Goal: Information Seeking & Learning: Check status

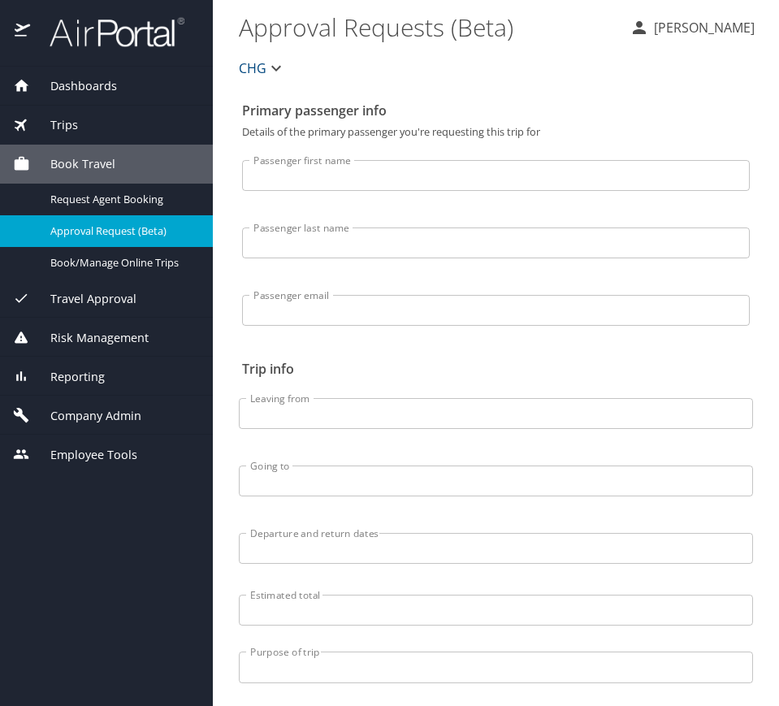
click at [110, 372] on div "Reporting" at bounding box center [106, 377] width 187 height 18
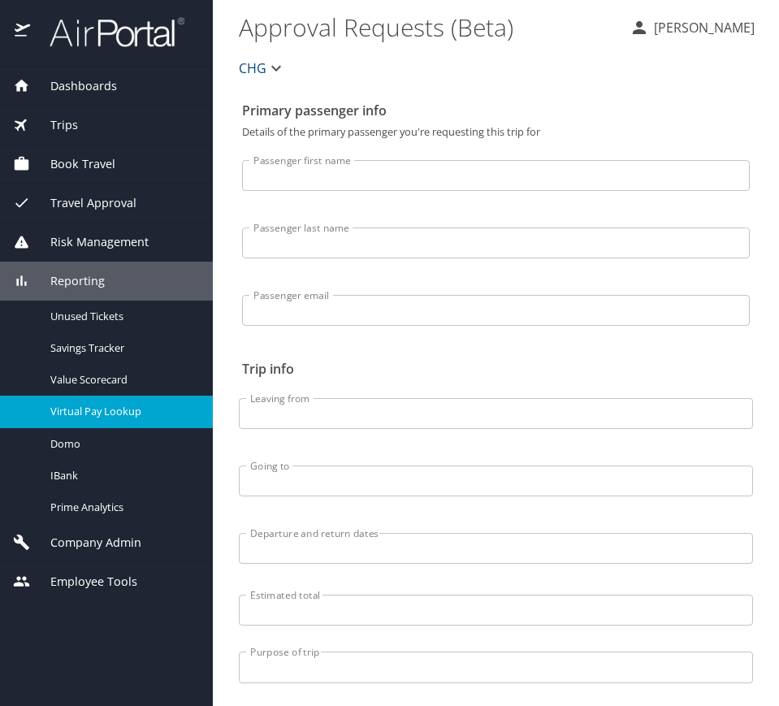
click at [144, 397] on link "Virtual Pay Lookup" at bounding box center [106, 412] width 213 height 32
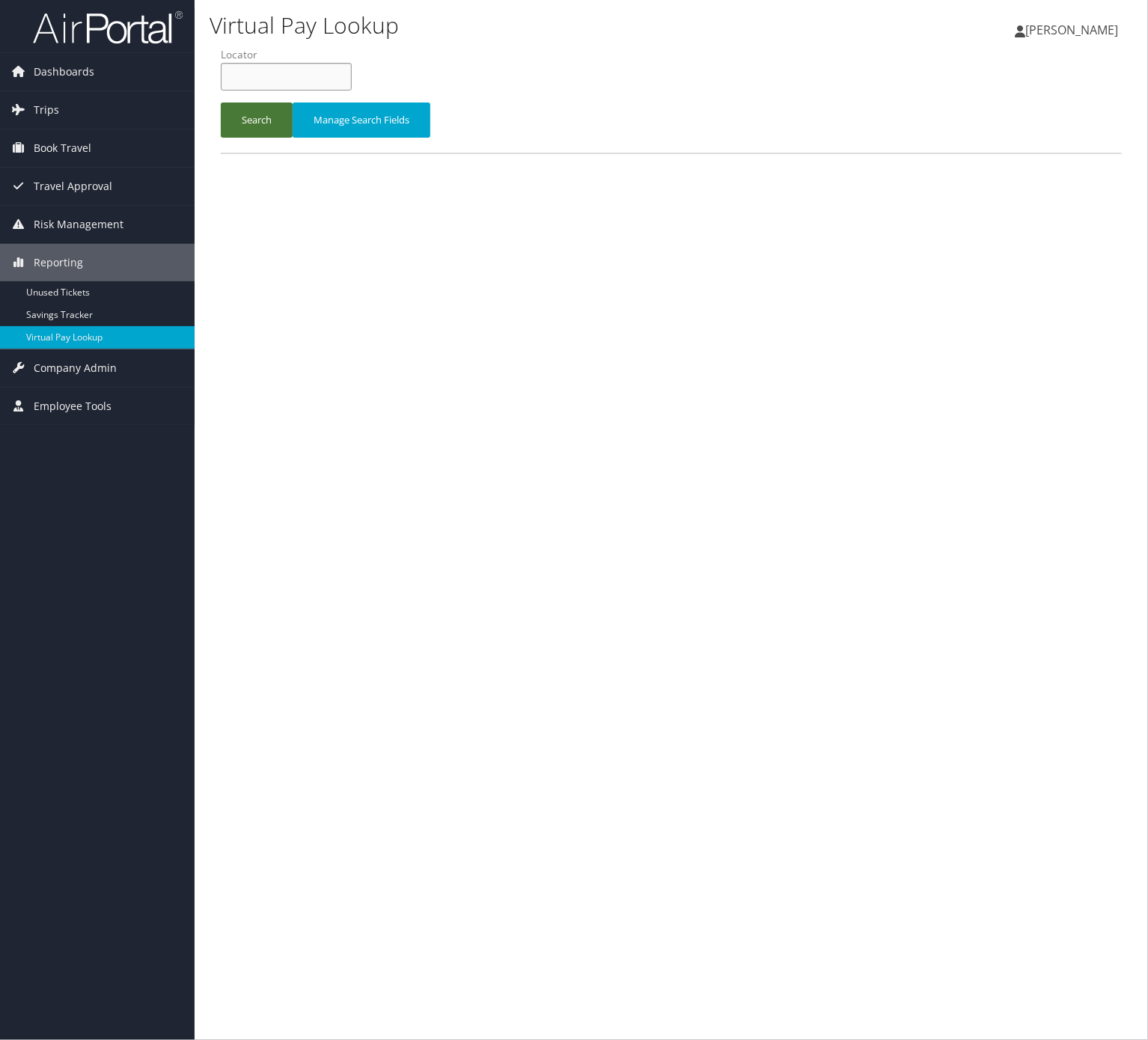
drag, startPoint x: 274, startPoint y: 77, endPoint x: 261, endPoint y: 118, distance: 43.0
click at [273, 77] on input "text" at bounding box center [287, 76] width 131 height 28
paste input "OQAGJG"
type input "OQAGJG"
click at [262, 133] on button "Search" at bounding box center [257, 120] width 72 height 35
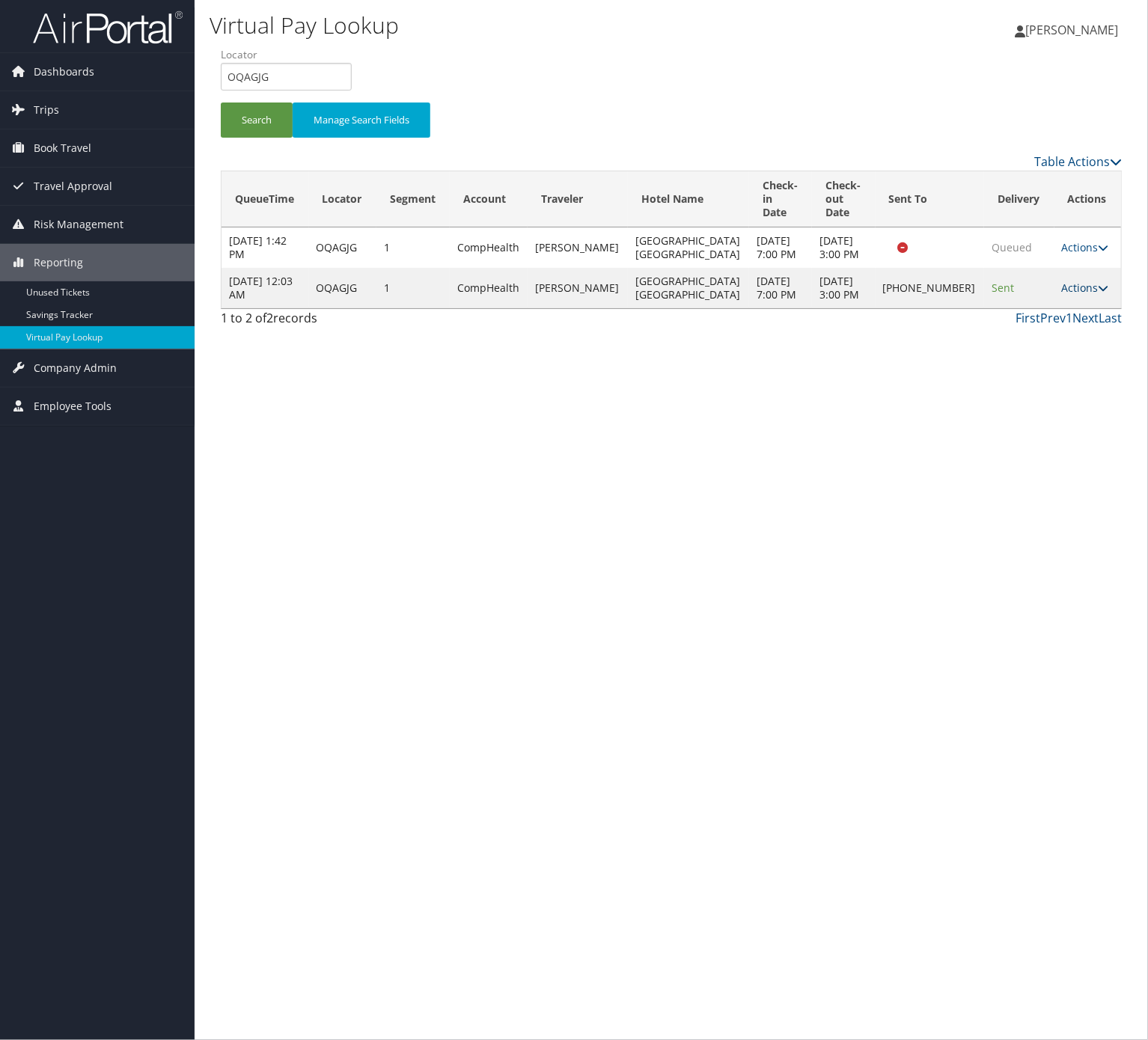
click at [1083, 286] on link "Actions" at bounding box center [1085, 287] width 47 height 14
click at [1052, 319] on link "Logs" at bounding box center [1030, 329] width 128 height 26
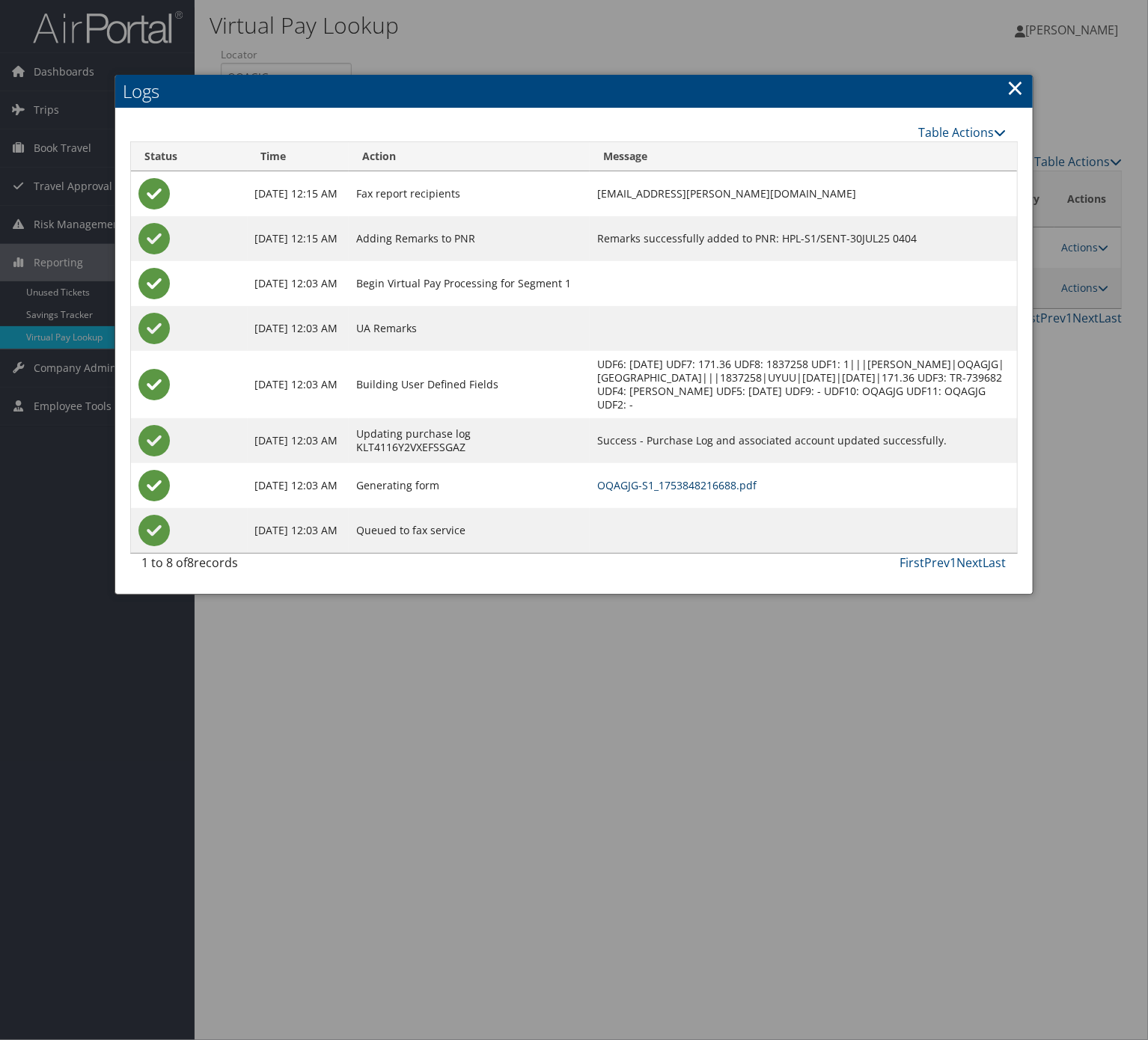
click at [724, 481] on link "OQAGJG-S1_1753848216688.pdf" at bounding box center [676, 485] width 159 height 14
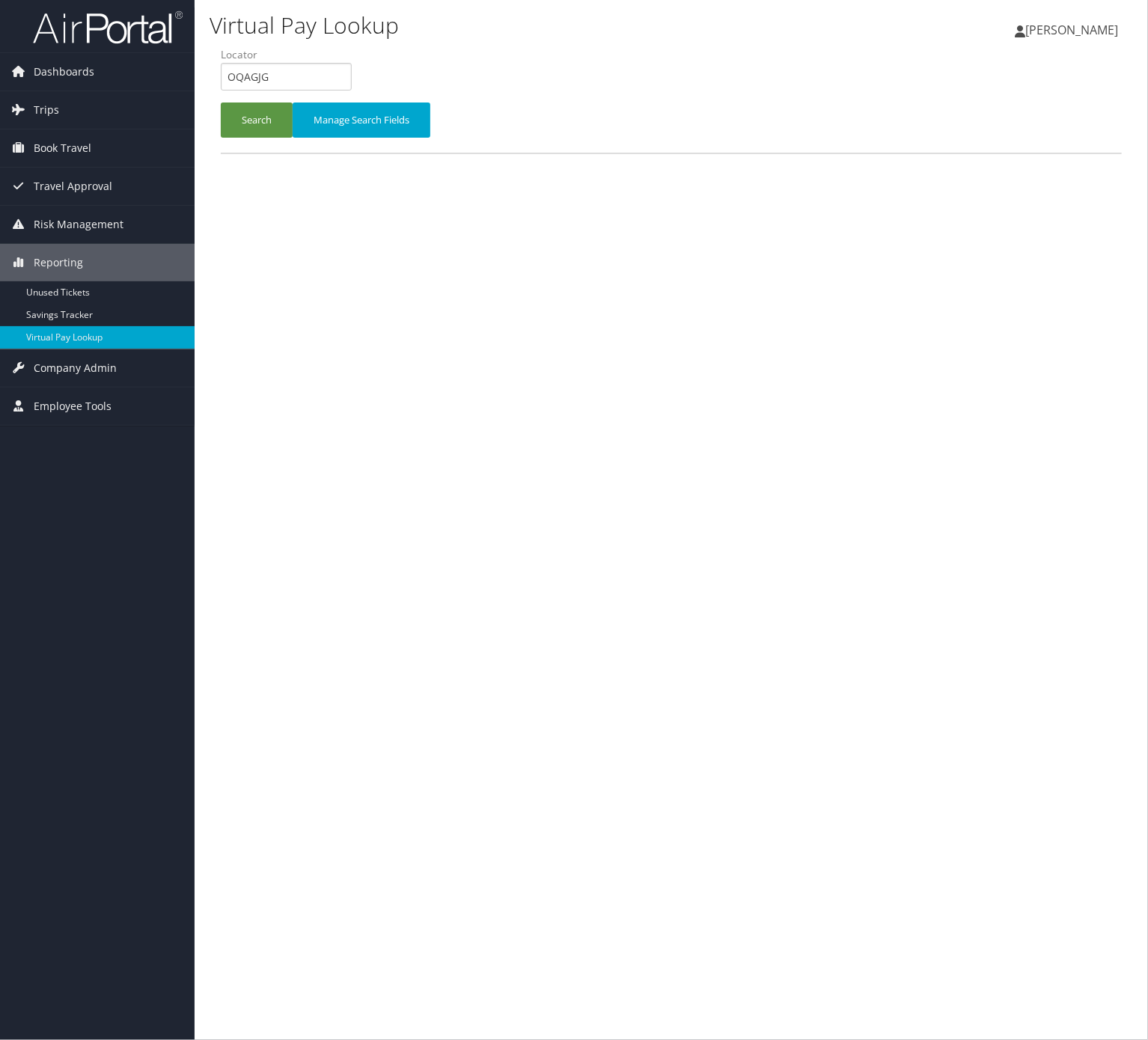
click at [300, 90] on li "Locator OQAGJG" at bounding box center [292, 74] width 142 height 54
click at [298, 74] on input "OQAGJG" at bounding box center [287, 76] width 131 height 28
paste input "AMZFVH"
type input "AMZFVH"
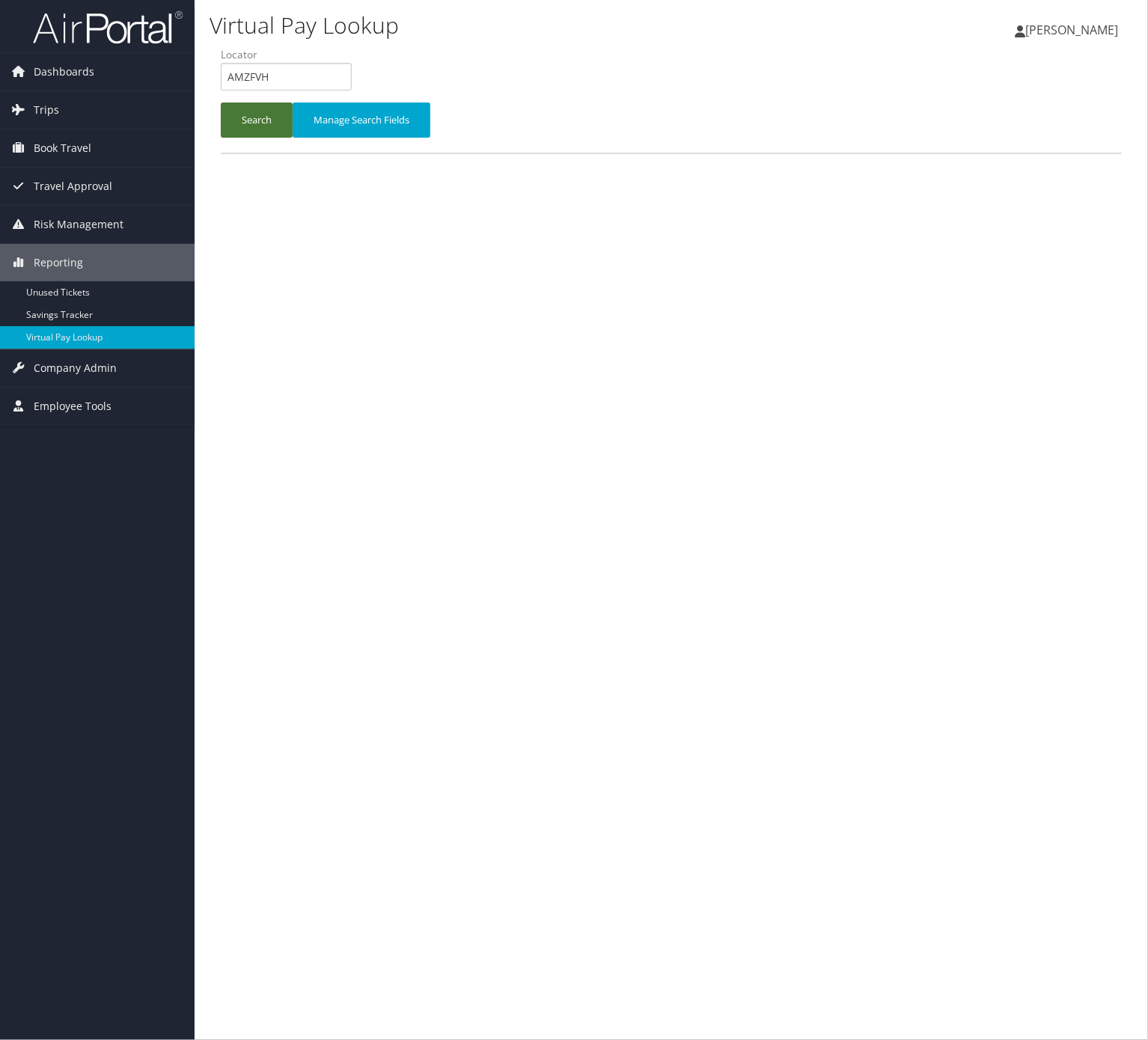
click at [254, 121] on button "Search" at bounding box center [257, 120] width 72 height 35
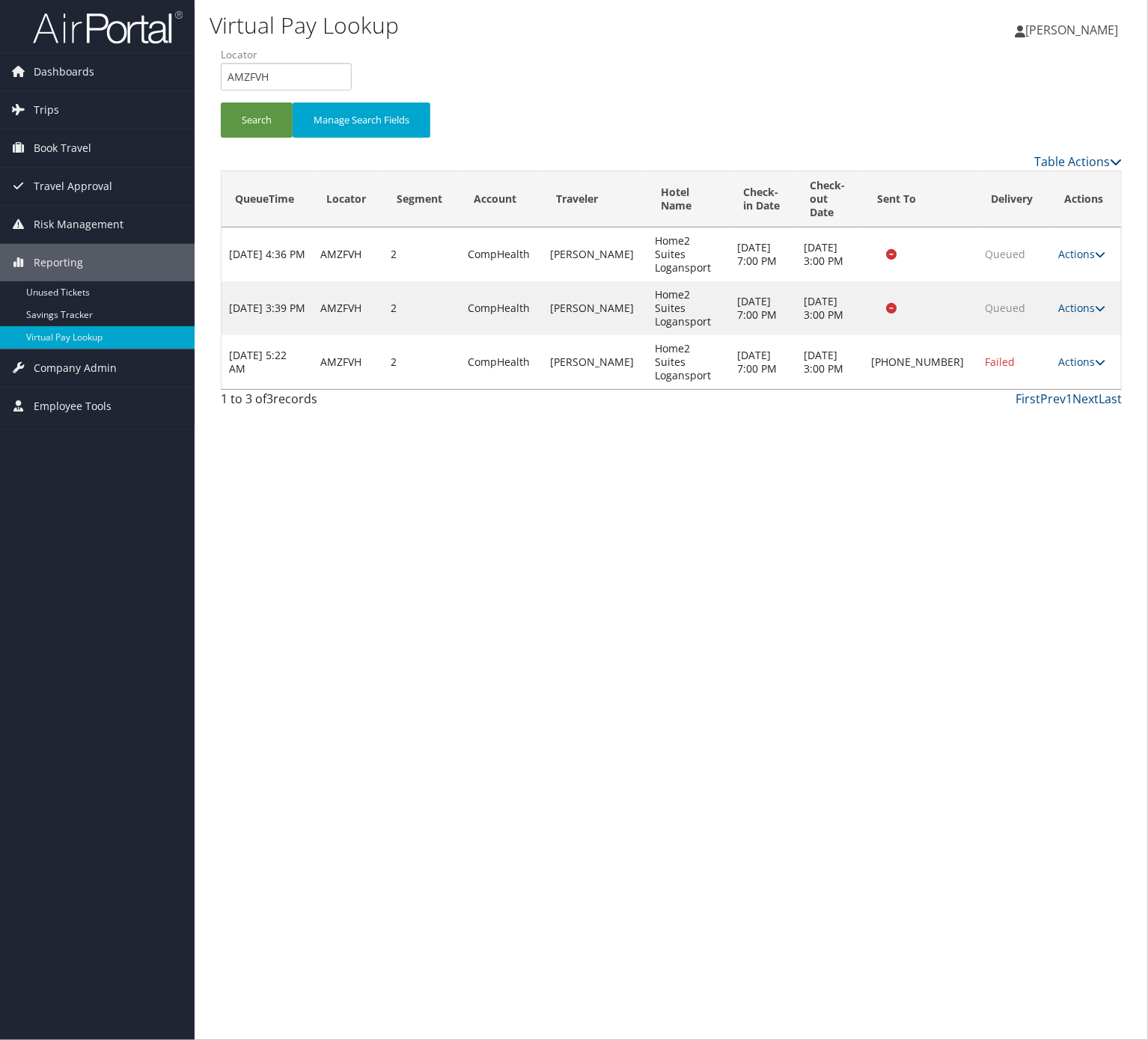
click at [1086, 336] on td "Actions Resend Logs Delivery Information View Itinerary" at bounding box center [1086, 362] width 70 height 53
click at [1088, 340] on td "Actions Resend Logs Delivery Information View Itinerary" at bounding box center [1086, 362] width 70 height 53
click at [1095, 357] on icon at bounding box center [1100, 362] width 10 height 10
click at [1040, 402] on link "Logs" at bounding box center [1030, 396] width 128 height 26
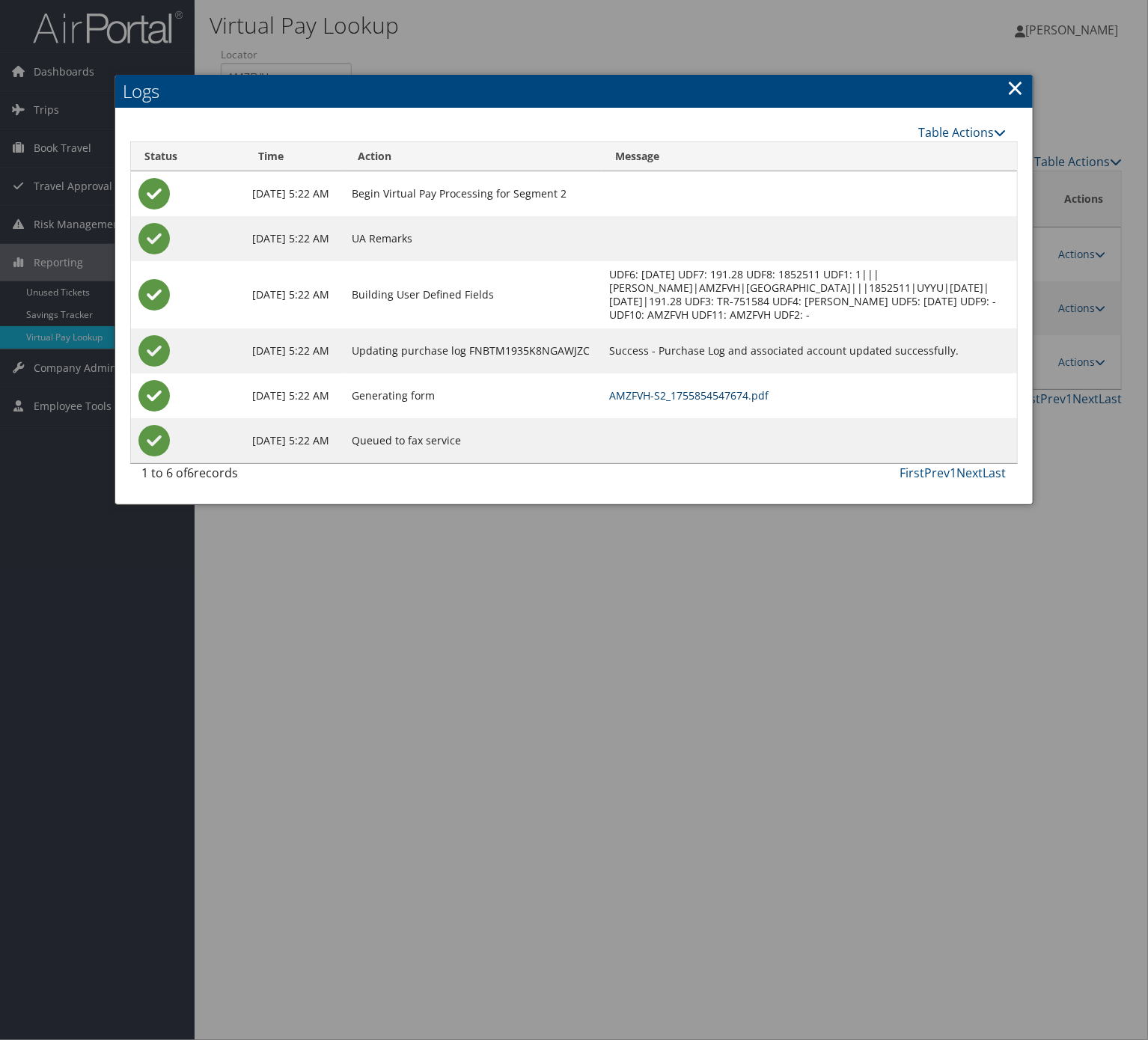
click at [709, 403] on link "AMZFVH-S2_1755854547674.pdf" at bounding box center [688, 395] width 159 height 14
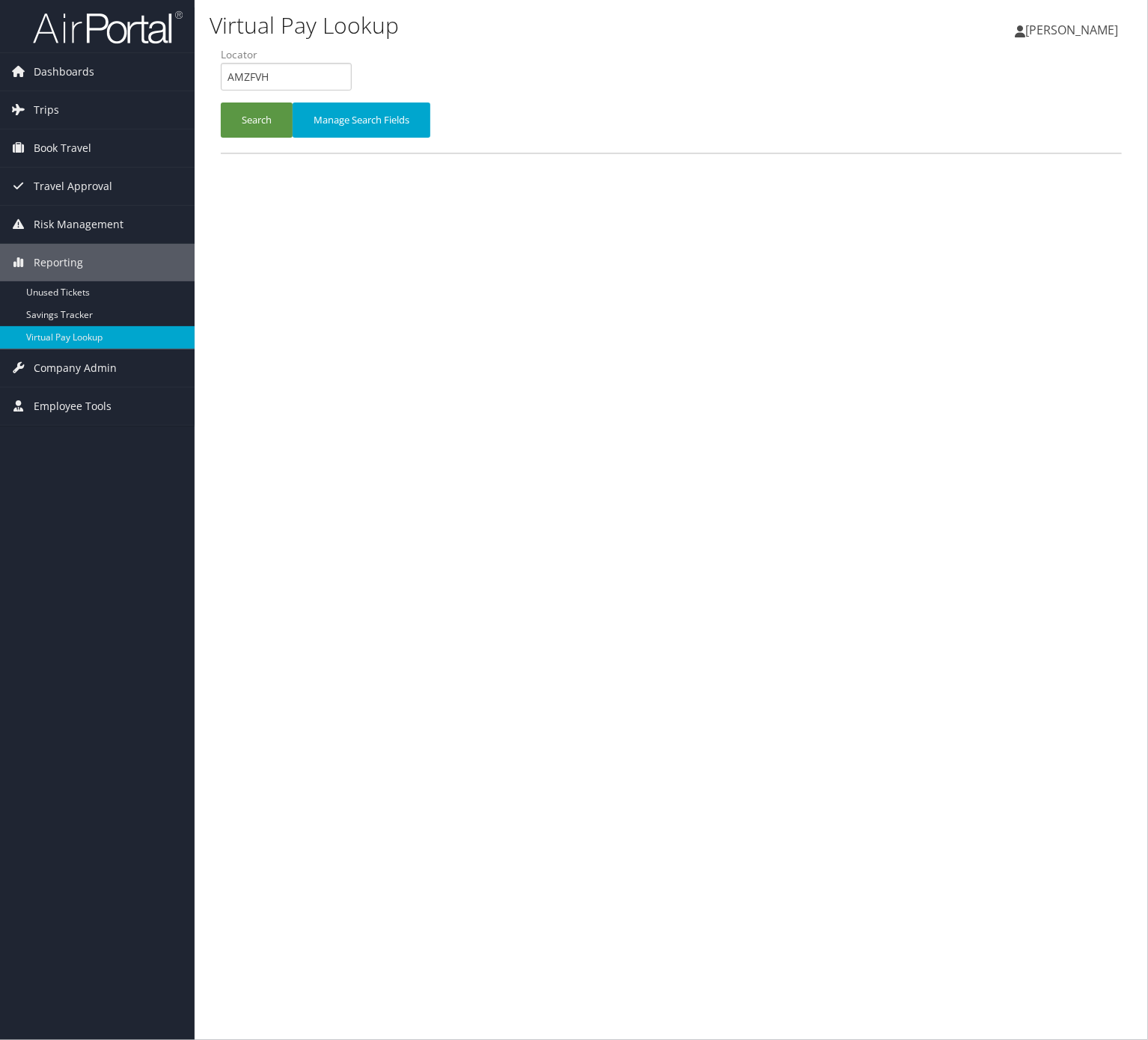
click at [321, 59] on label "Locator" at bounding box center [292, 54] width 142 height 15
click at [310, 81] on input "AMZFVH" at bounding box center [287, 76] width 131 height 28
drag, startPoint x: 310, startPoint y: 81, endPoint x: 277, endPoint y: 124, distance: 54.2
click at [310, 82] on input "AMZFVH" at bounding box center [287, 76] width 131 height 28
paste input "FCBAN"
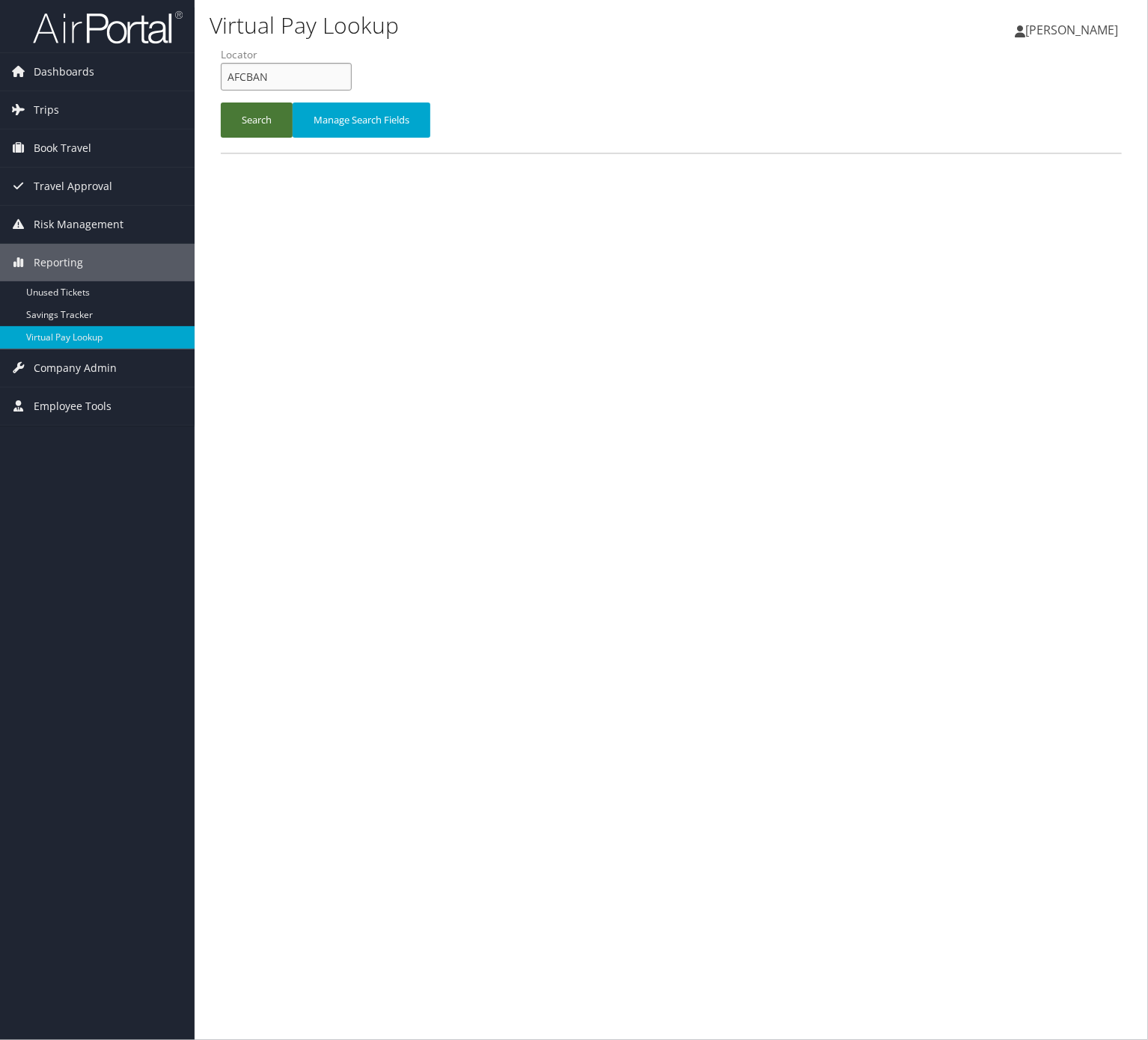
type input "AFCBAN"
click at [262, 131] on button "Search" at bounding box center [257, 120] width 72 height 35
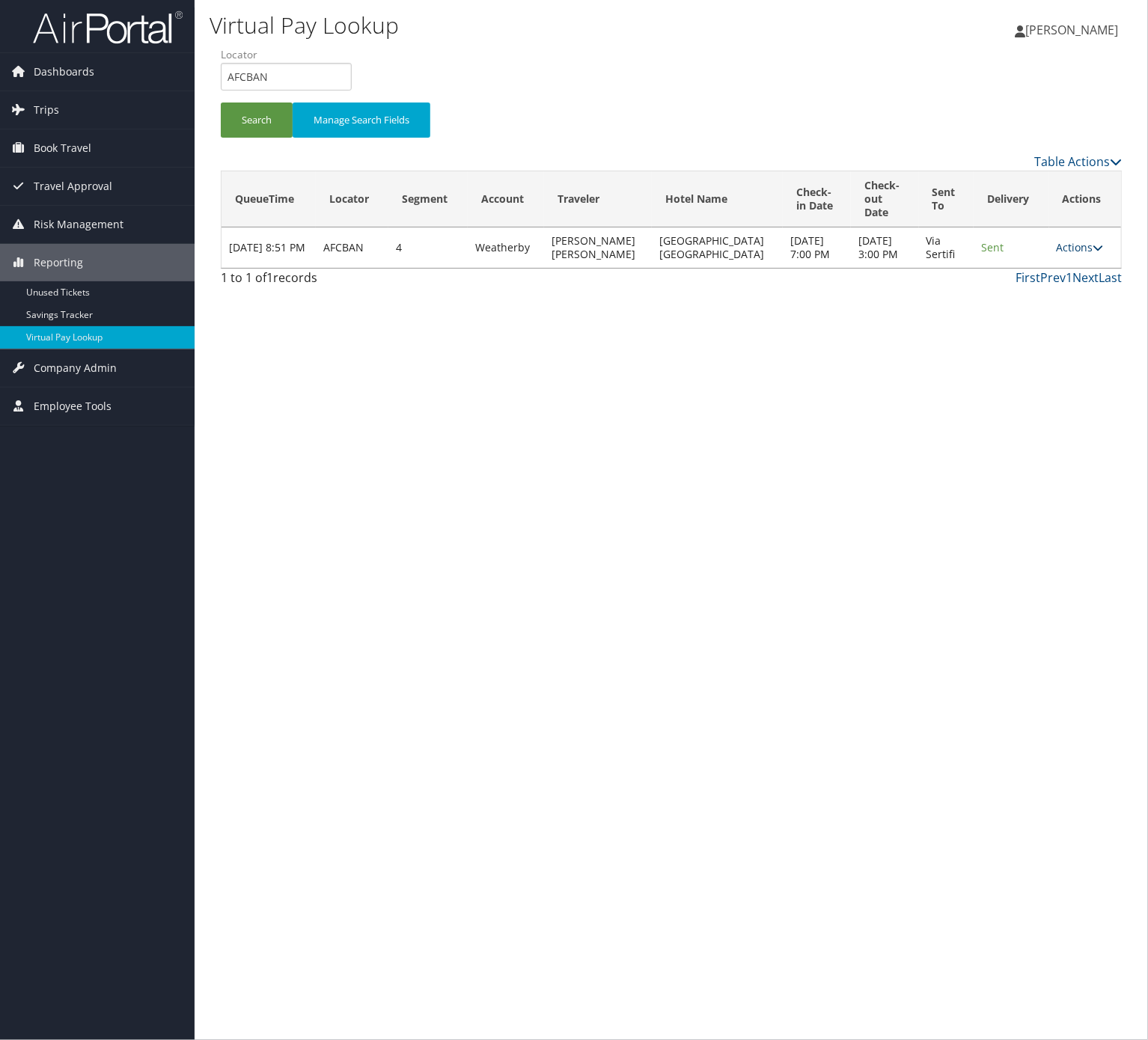
click at [1068, 254] on link "Actions" at bounding box center [1080, 247] width 47 height 14
click at [1028, 300] on link "Logs" at bounding box center [1048, 302] width 94 height 26
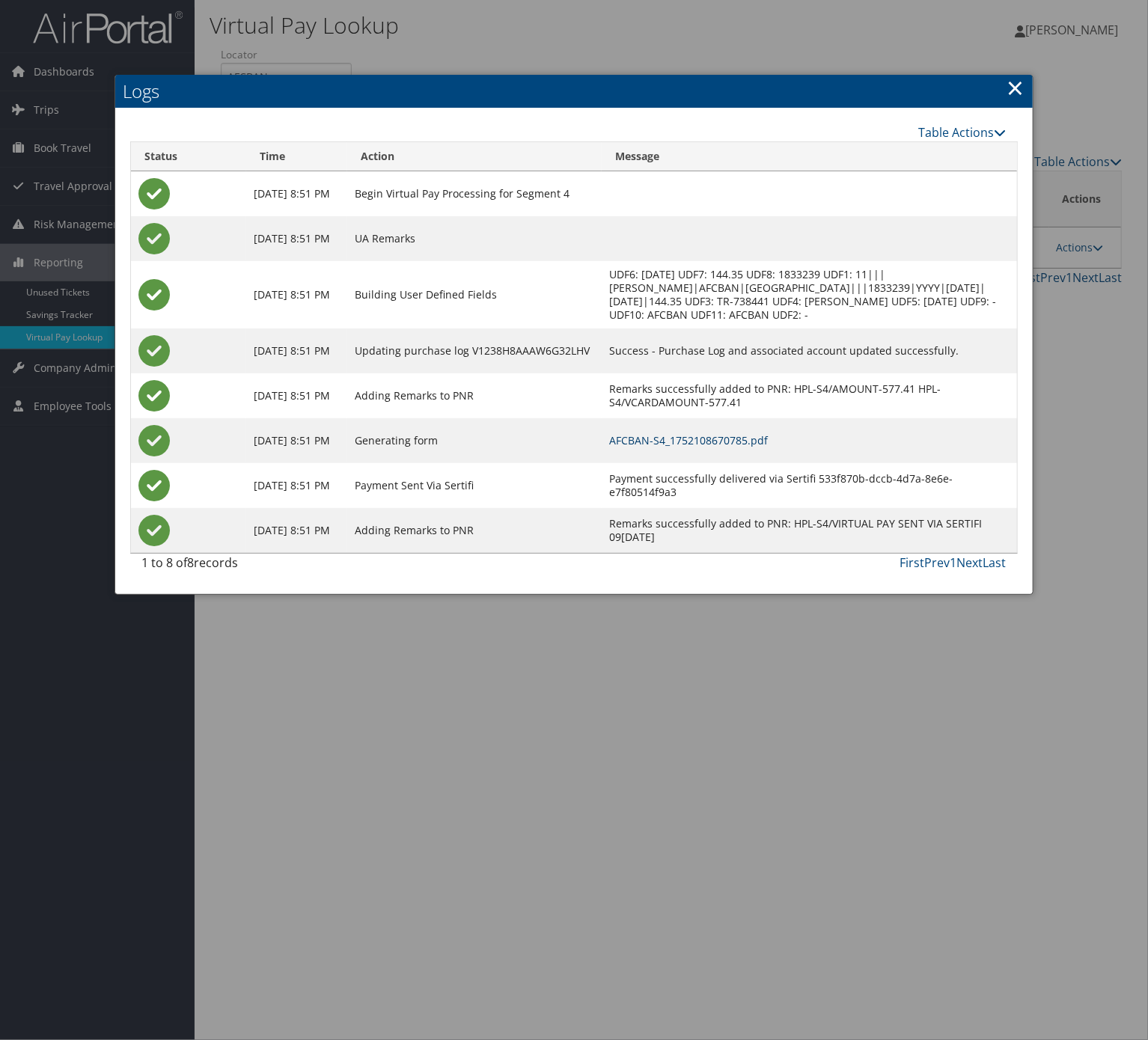
click at [689, 448] on link "AFCBAN-S4_1752108670785.pdf" at bounding box center [688, 439] width 158 height 14
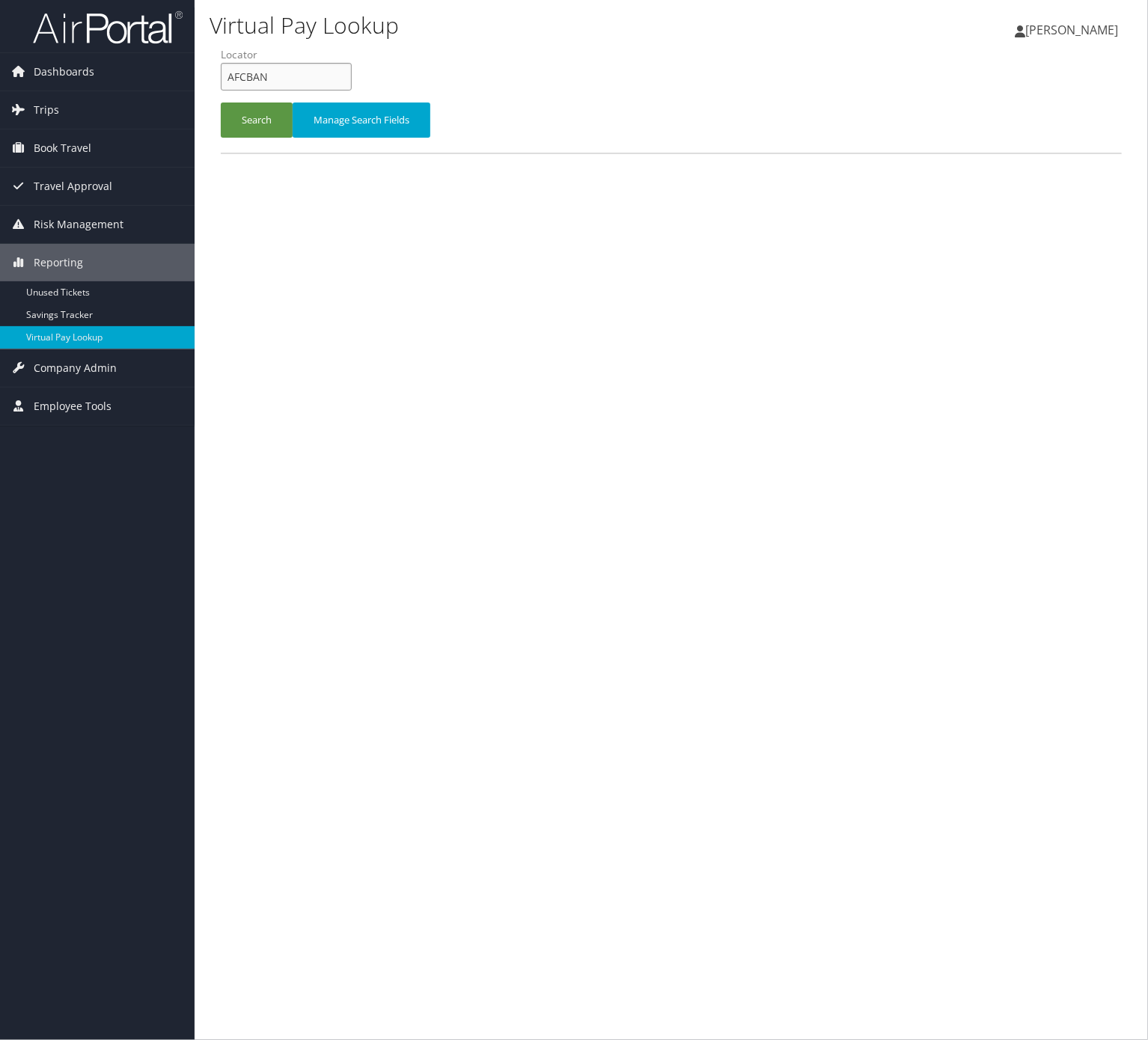
click at [289, 65] on input "AFCBAN" at bounding box center [287, 76] width 131 height 28
paste input "NXHTRH"
type input "NXHTRH"
click at [268, 114] on button "Search" at bounding box center [257, 120] width 72 height 35
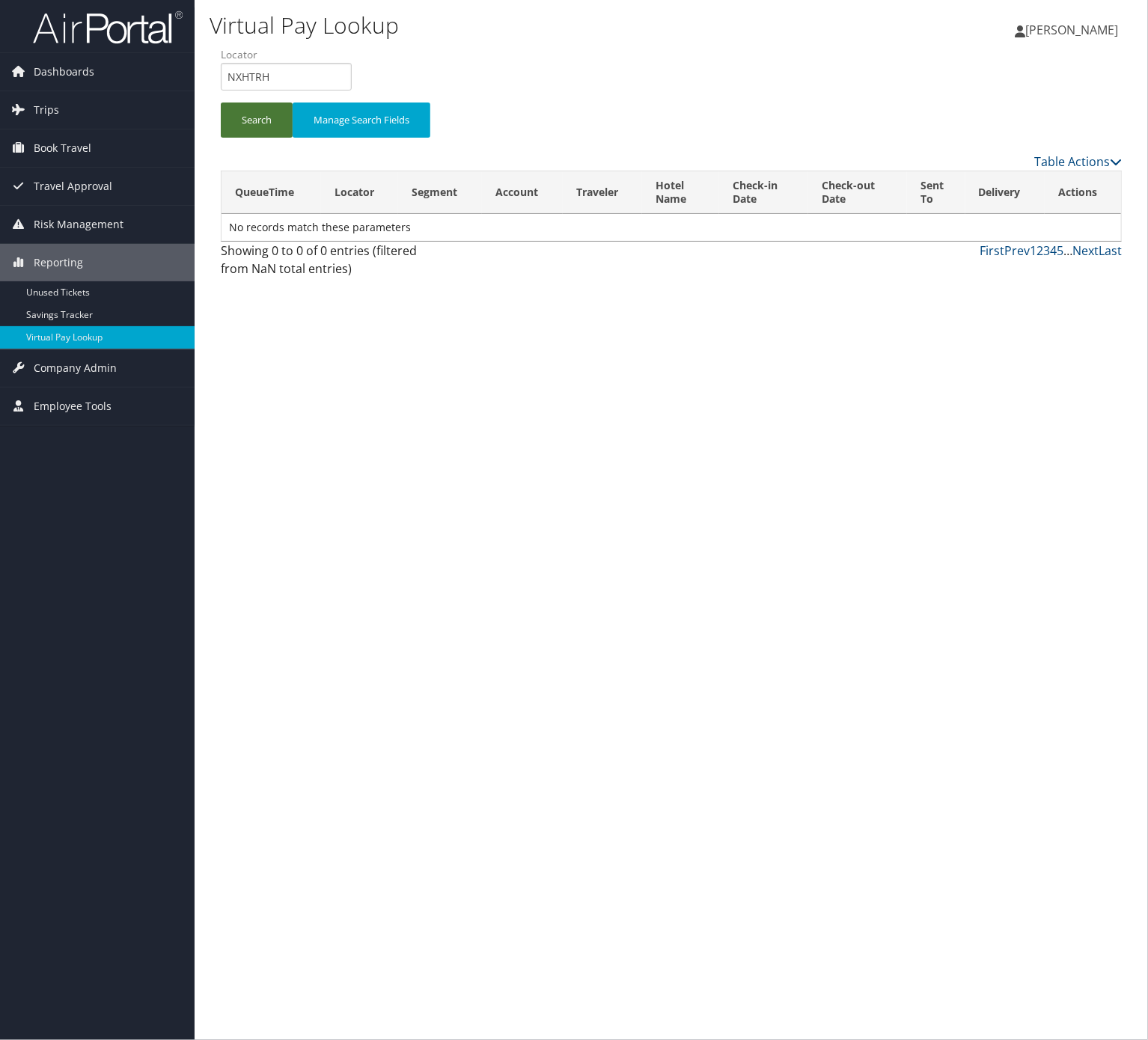
click at [264, 106] on button "Search" at bounding box center [257, 120] width 72 height 35
click at [240, 118] on button "Search" at bounding box center [257, 120] width 72 height 35
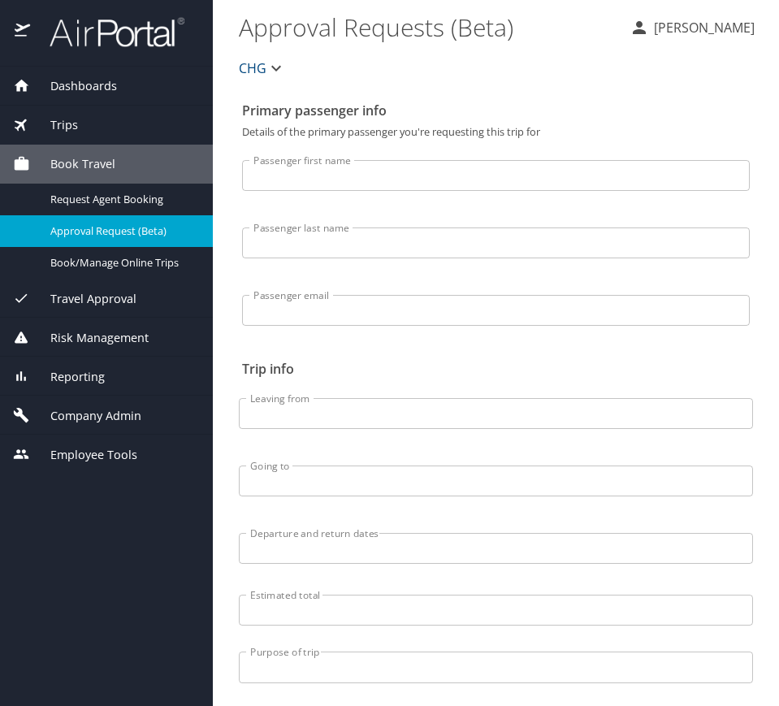
click at [143, 125] on div "Trips" at bounding box center [106, 125] width 187 height 18
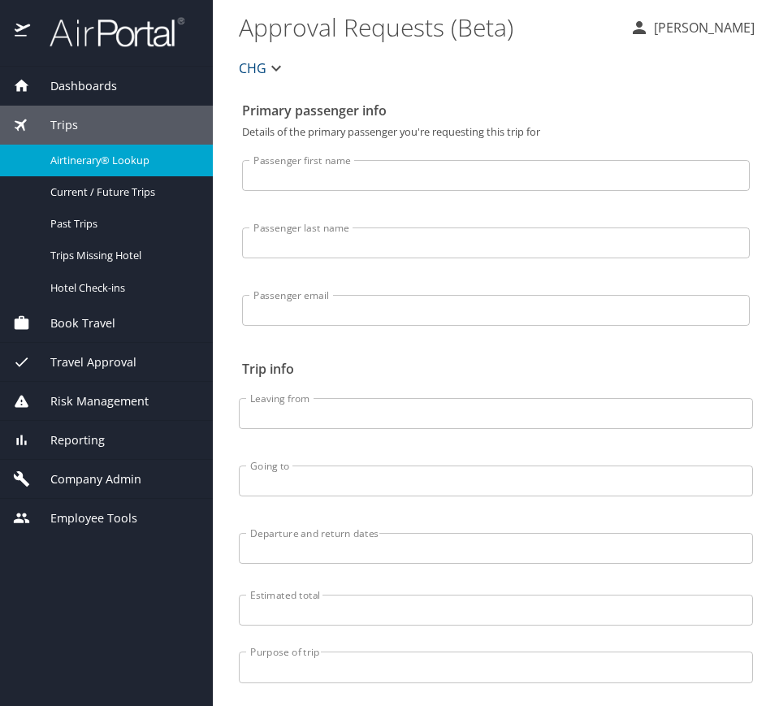
click at [160, 161] on span "Airtinerary® Lookup" at bounding box center [121, 160] width 143 height 15
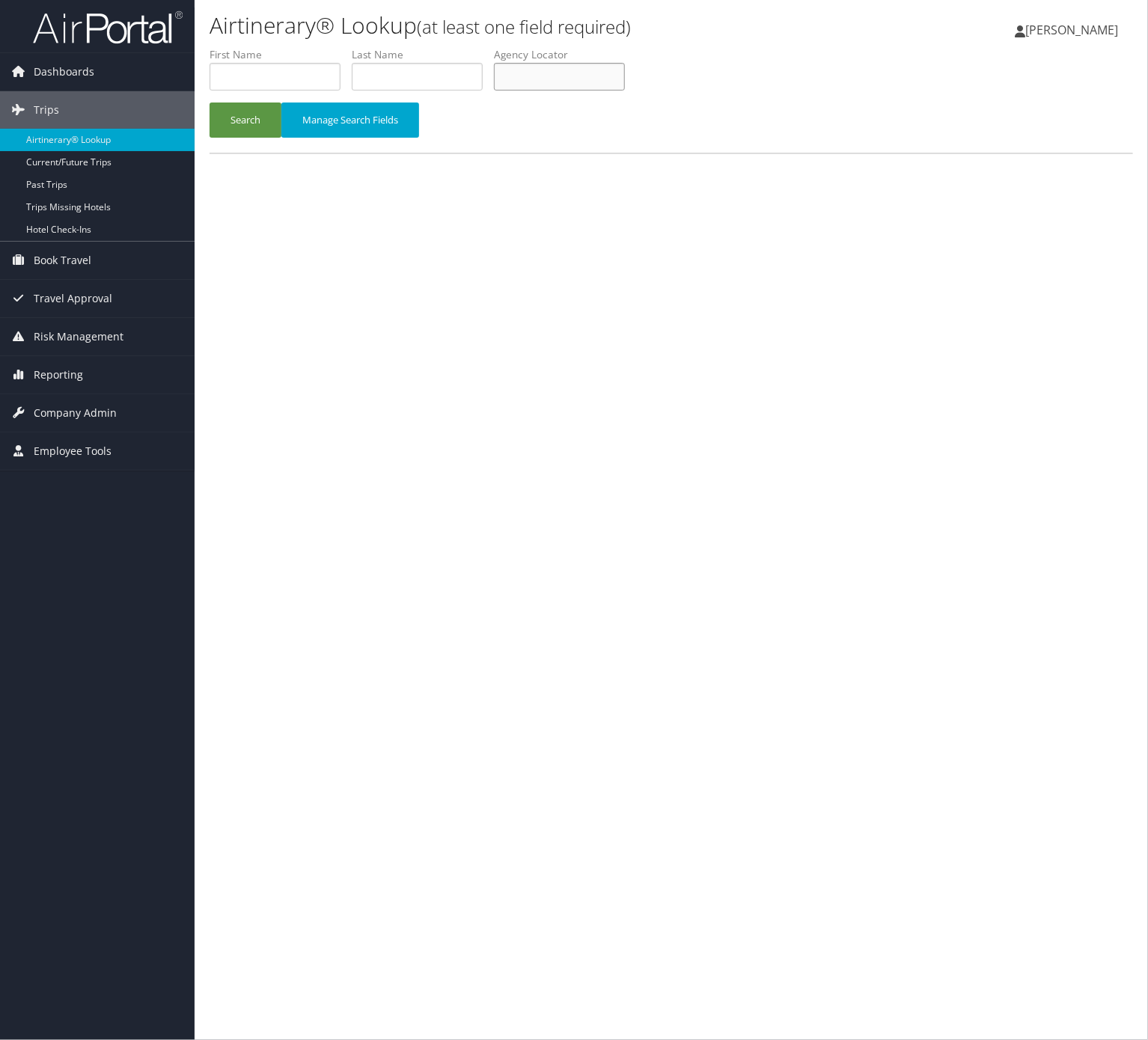
click at [551, 82] on input "text" at bounding box center [559, 76] width 131 height 28
paste input "AMZFVH"
type input "AMZFVH"
click at [275, 109] on button "Search" at bounding box center [245, 120] width 72 height 35
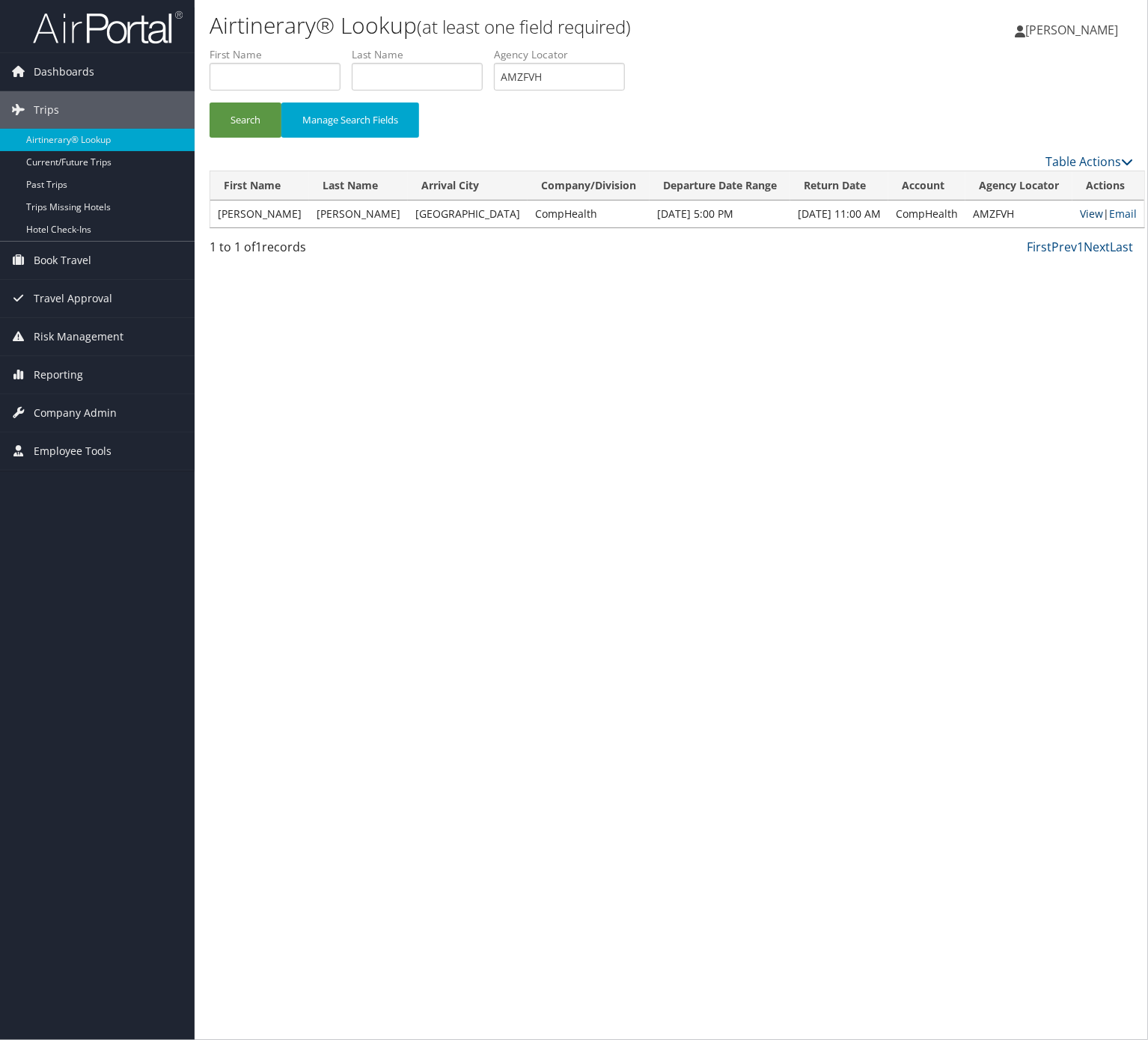
click at [1080, 217] on link "View" at bounding box center [1091, 213] width 23 height 14
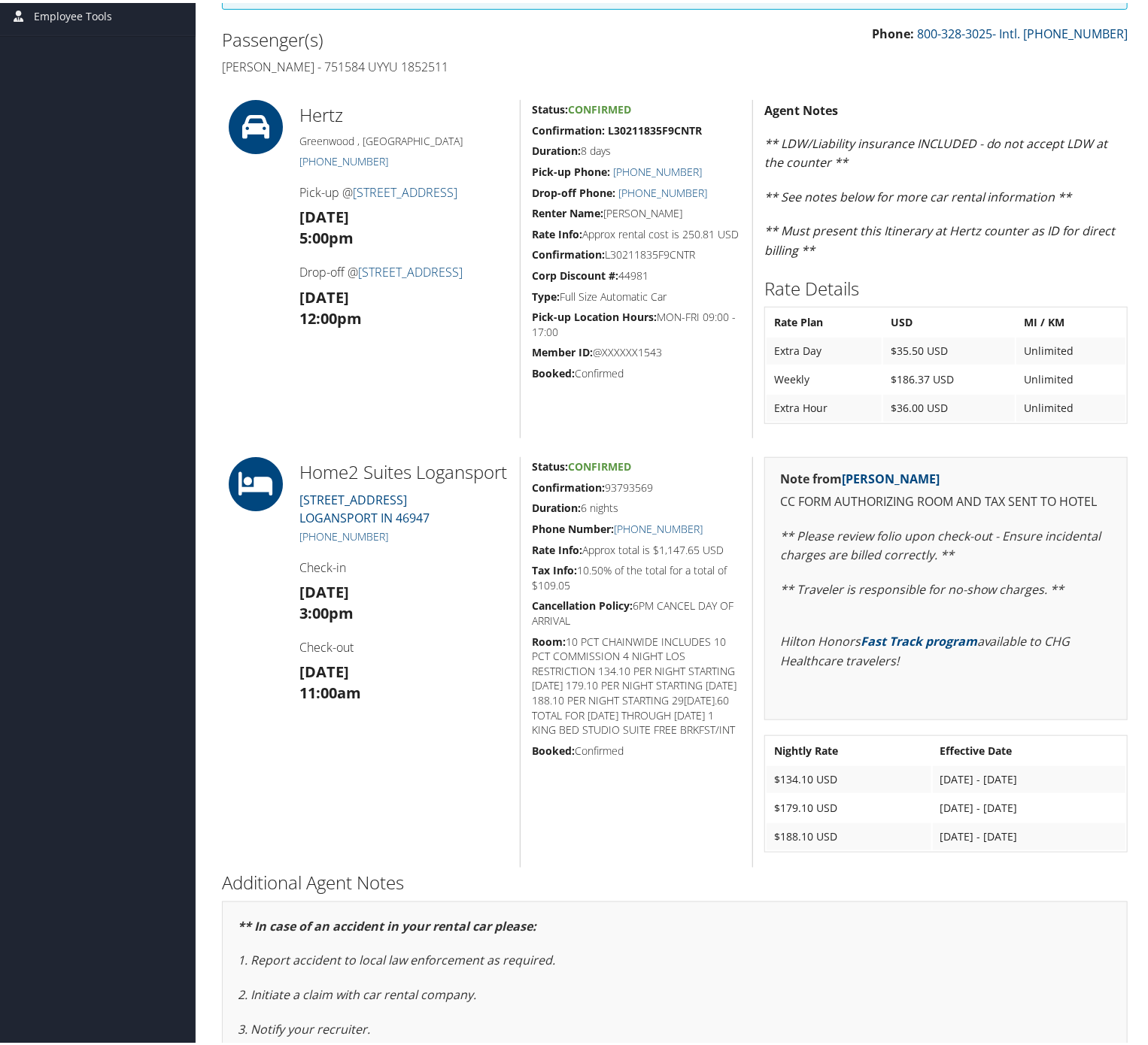
scroll to position [540, 0]
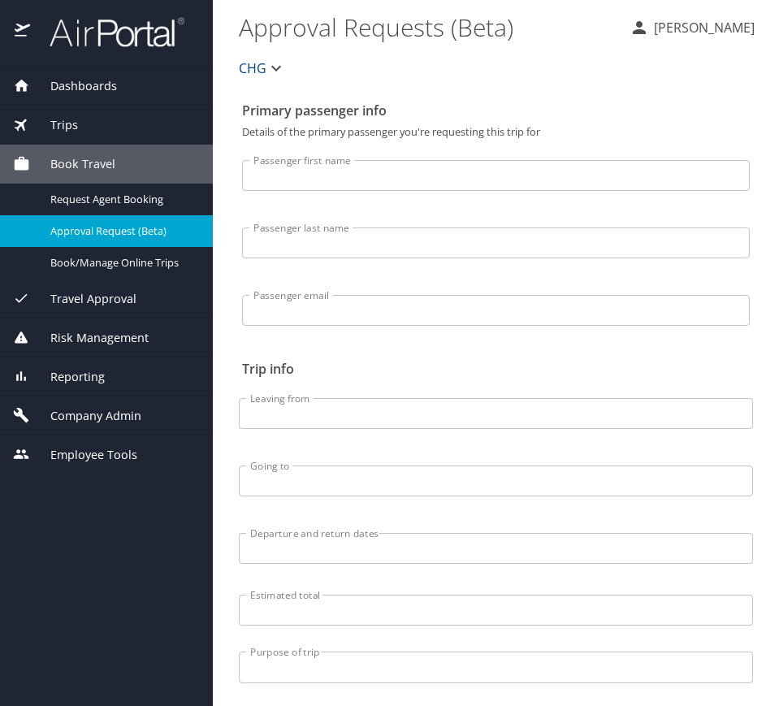
click at [119, 132] on div "Trips" at bounding box center [106, 125] width 187 height 18
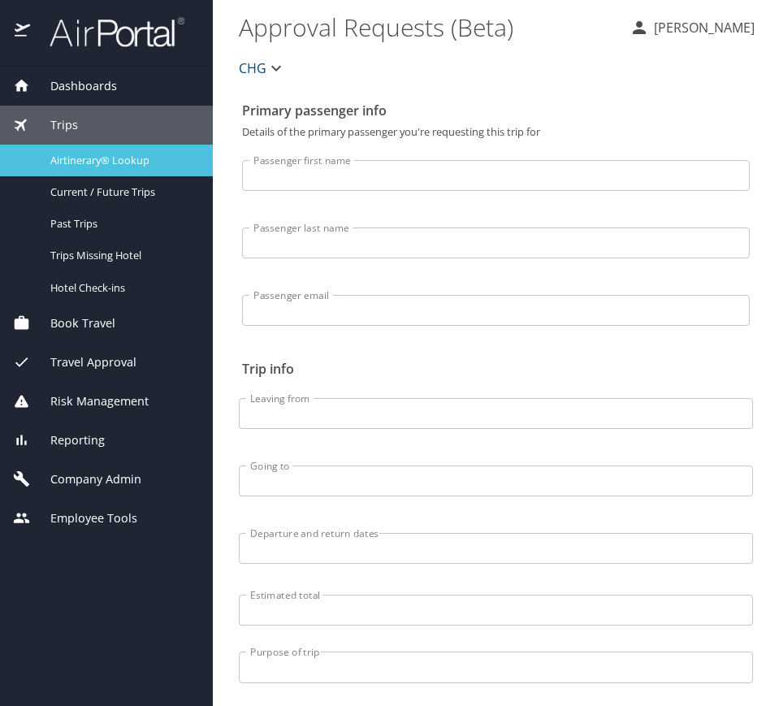
click at [155, 158] on span "Airtinerary® Lookup" at bounding box center [121, 160] width 143 height 15
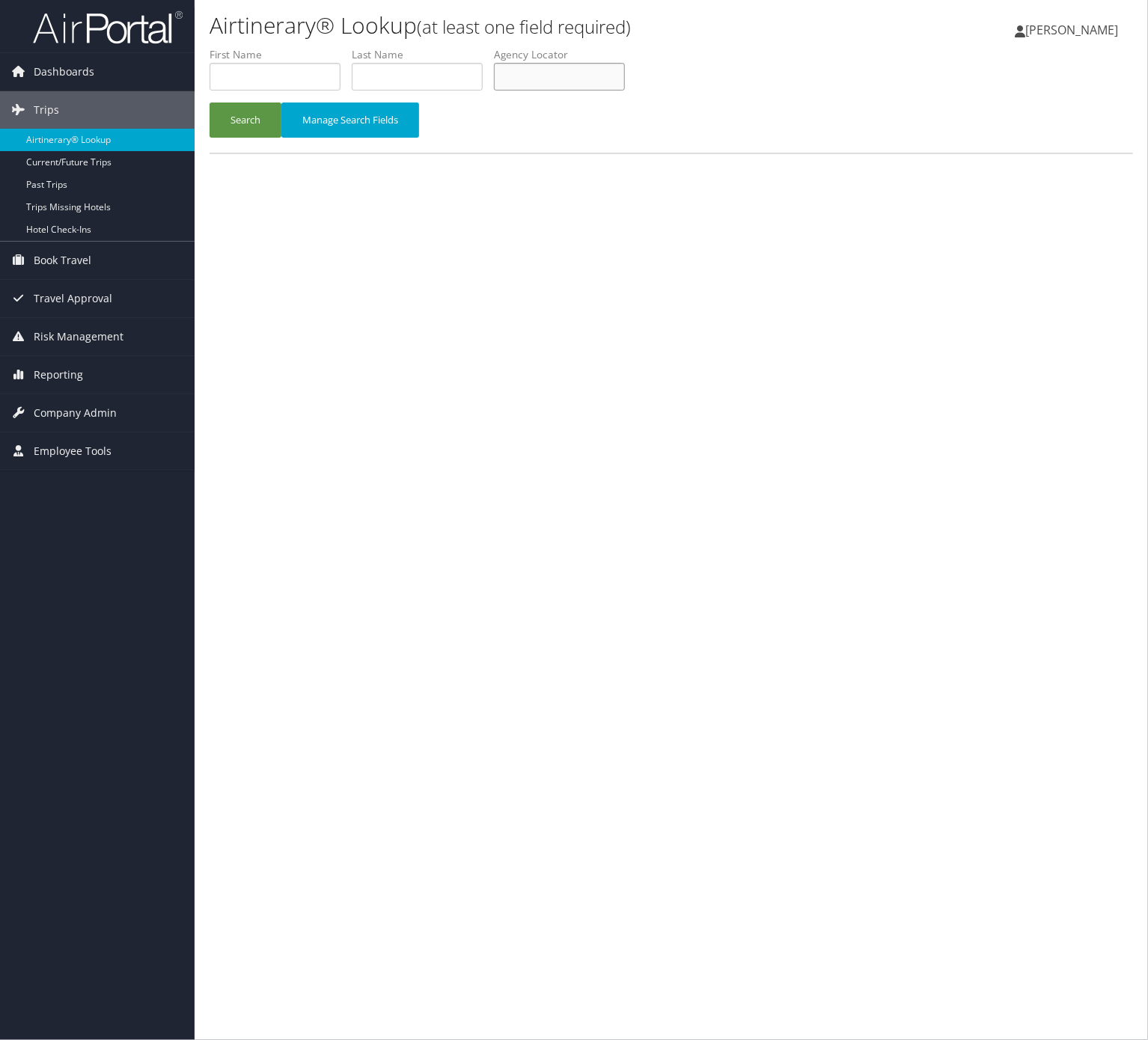
click at [544, 66] on input "text" at bounding box center [559, 76] width 131 height 28
paste input "QENZTS"
type input "QENZTS"
click at [258, 130] on button "Search" at bounding box center [245, 120] width 72 height 35
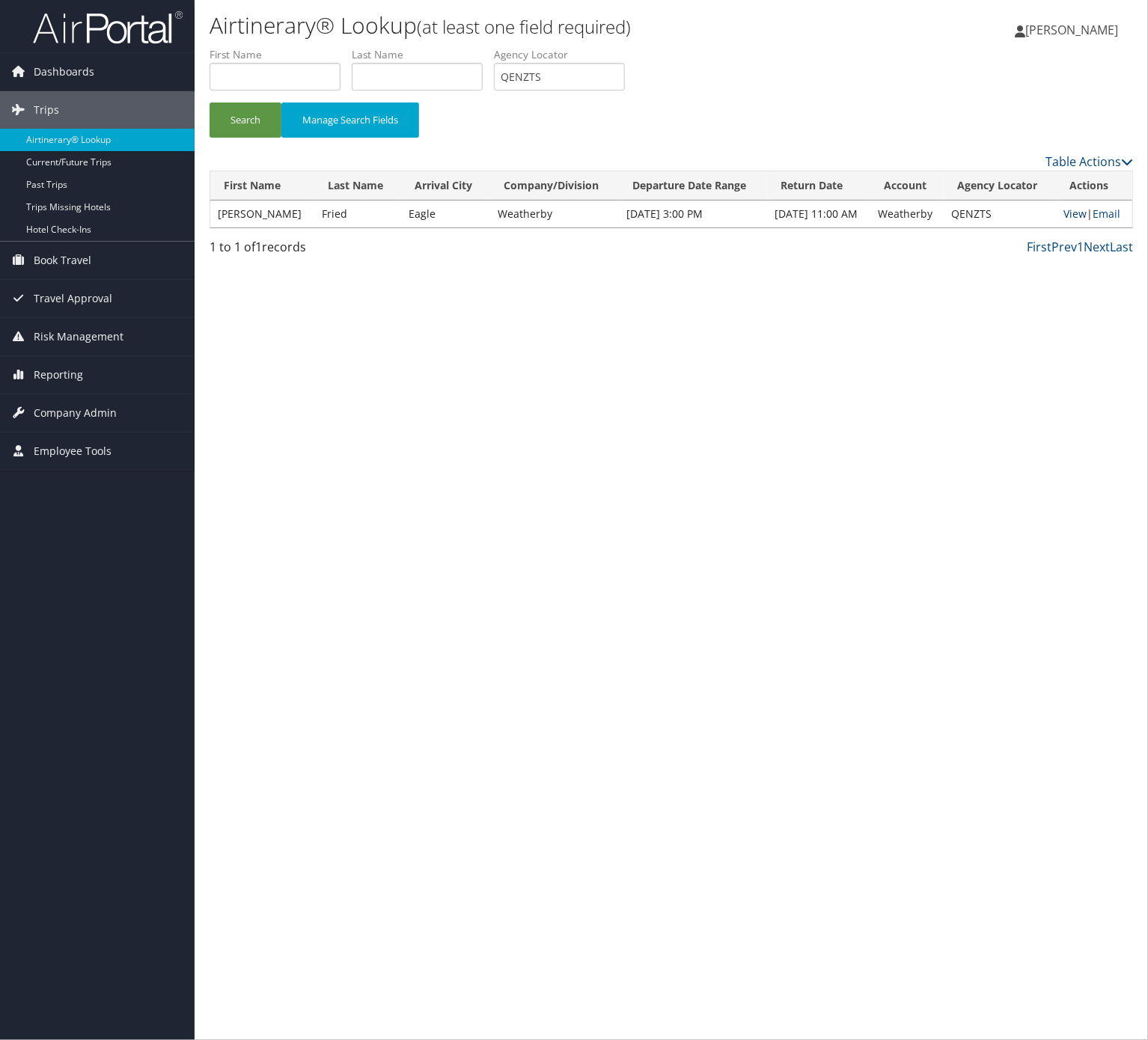
click at [1078, 209] on link "View" at bounding box center [1075, 213] width 23 height 14
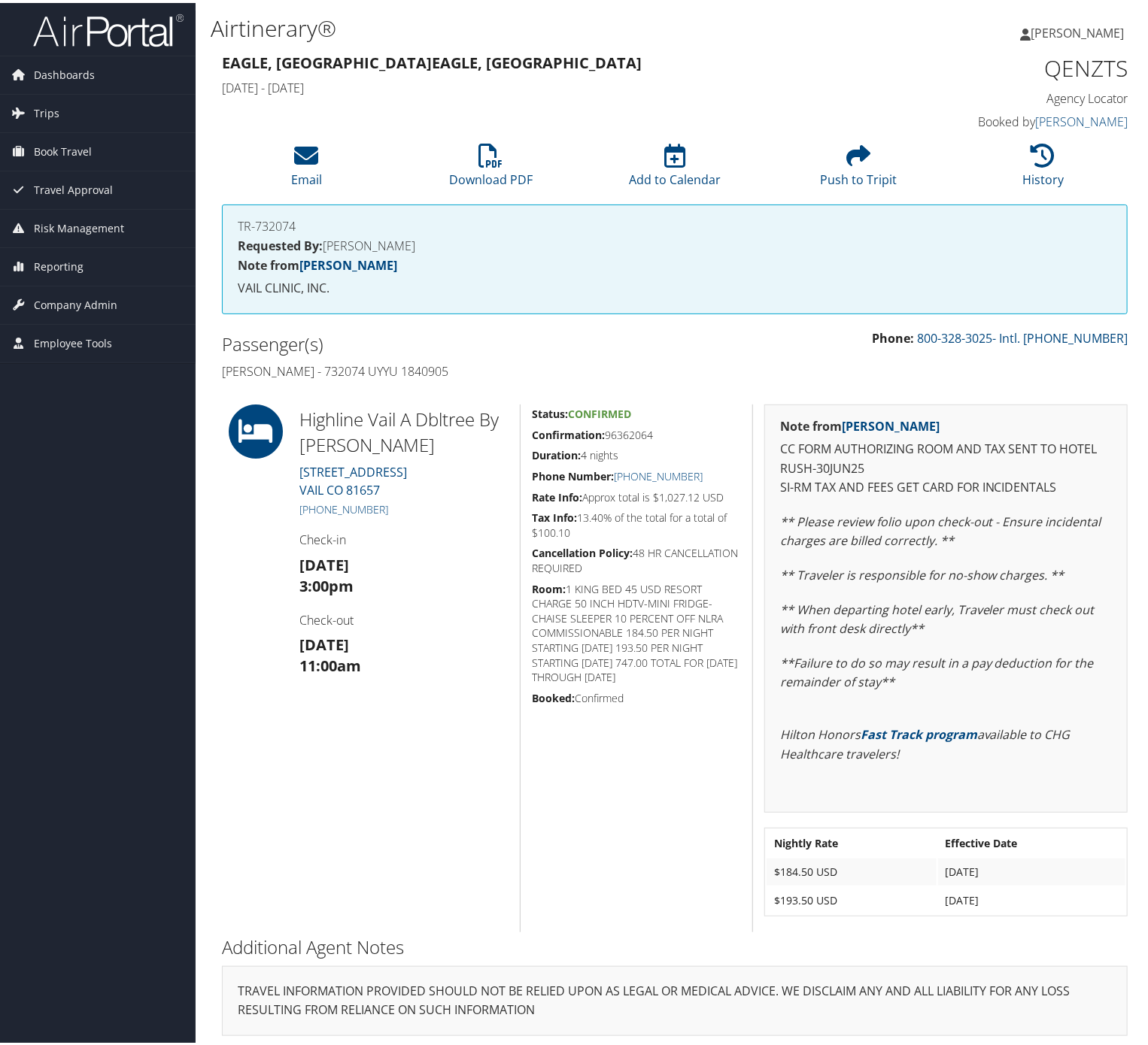
scroll to position [3, 0]
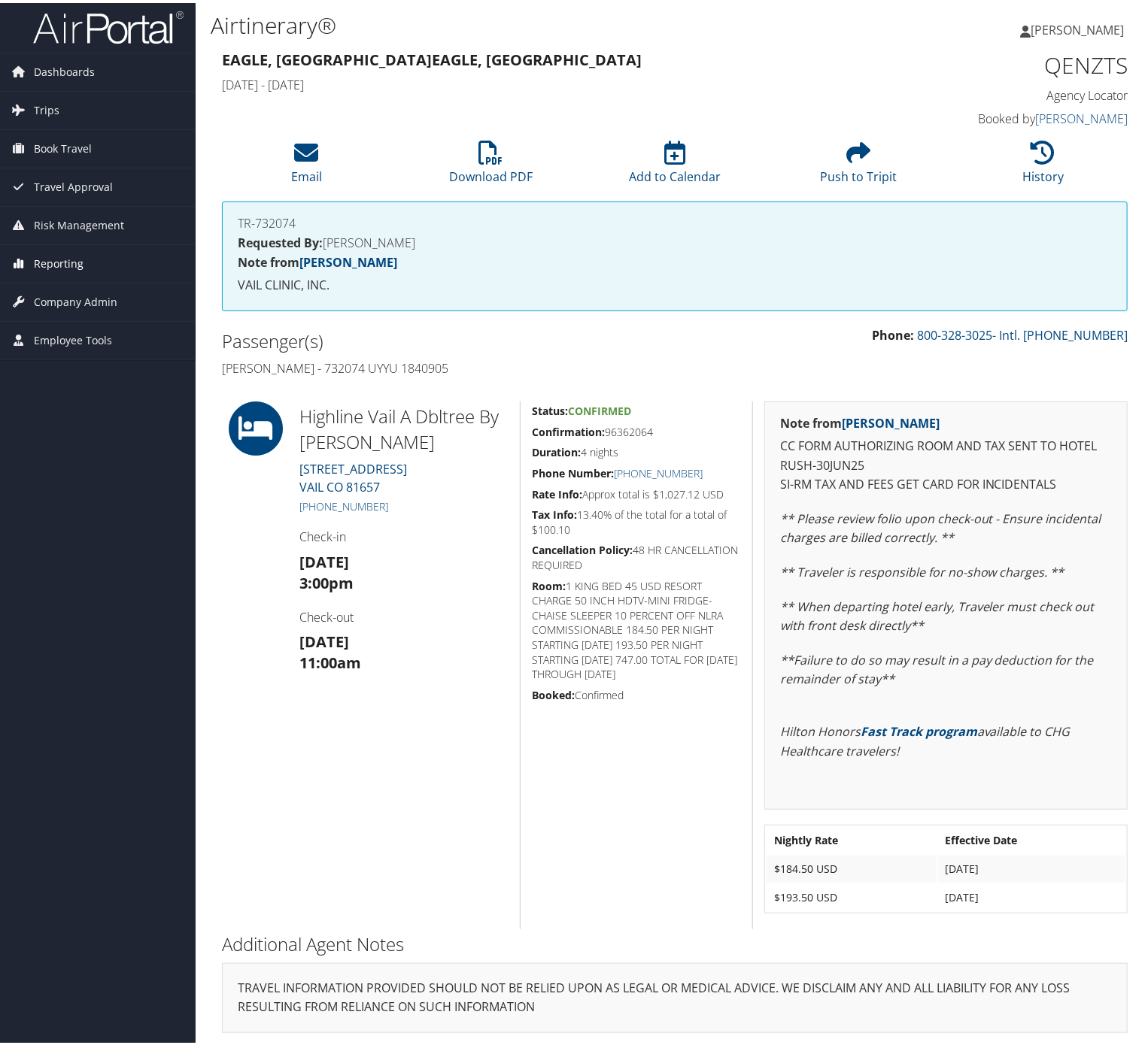
click at [56, 279] on span "Reporting" at bounding box center [59, 261] width 50 height 38
click at [108, 330] on link "Virtual Pay Lookup" at bounding box center [97, 336] width 195 height 22
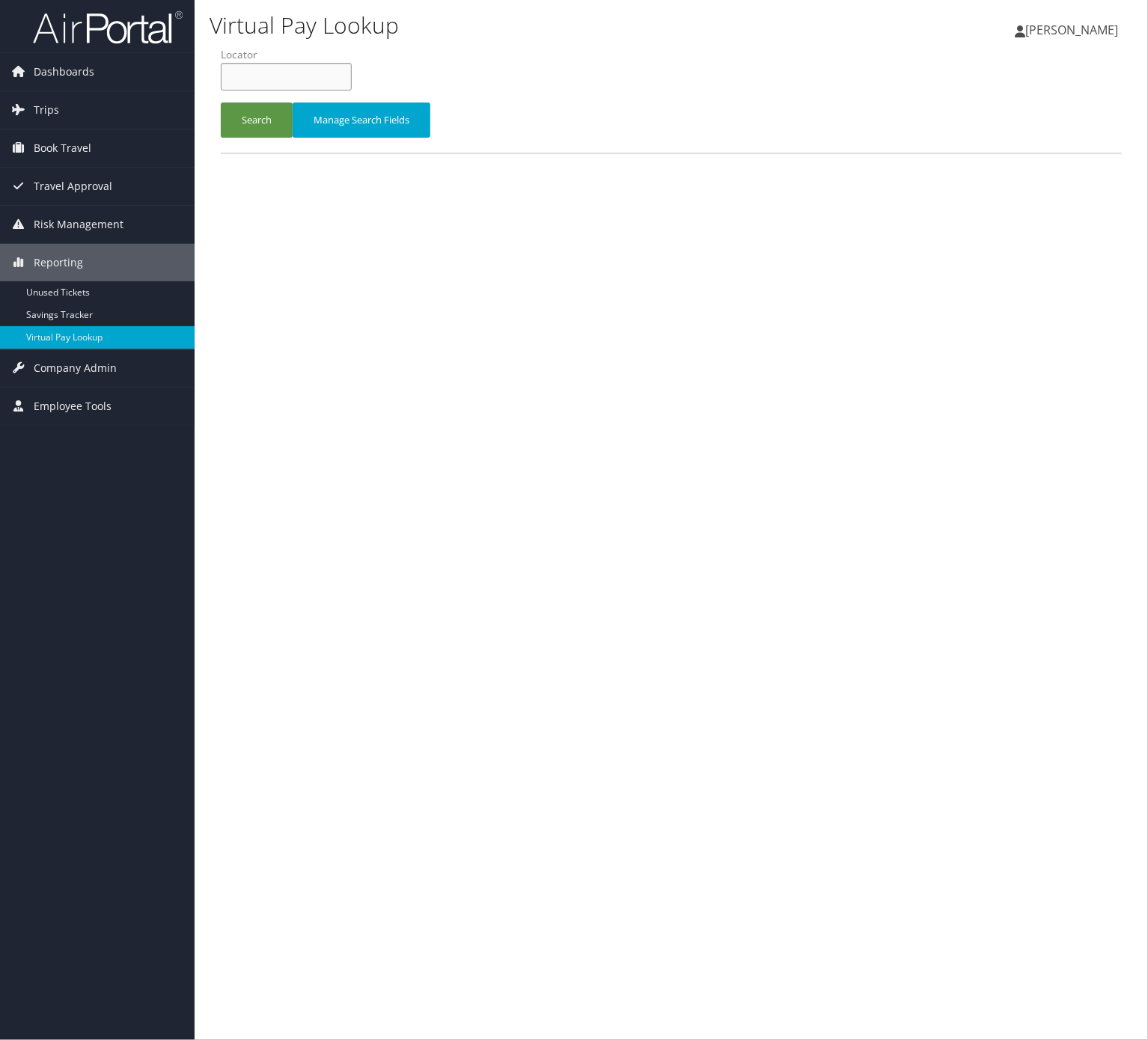
drag, startPoint x: 323, startPoint y: 63, endPoint x: 317, endPoint y: 69, distance: 8.5
click at [323, 63] on input "text" at bounding box center [287, 76] width 131 height 28
paste input "SOBWGN"
type input "SOBWGN"
click at [249, 119] on button "Search" at bounding box center [257, 120] width 72 height 35
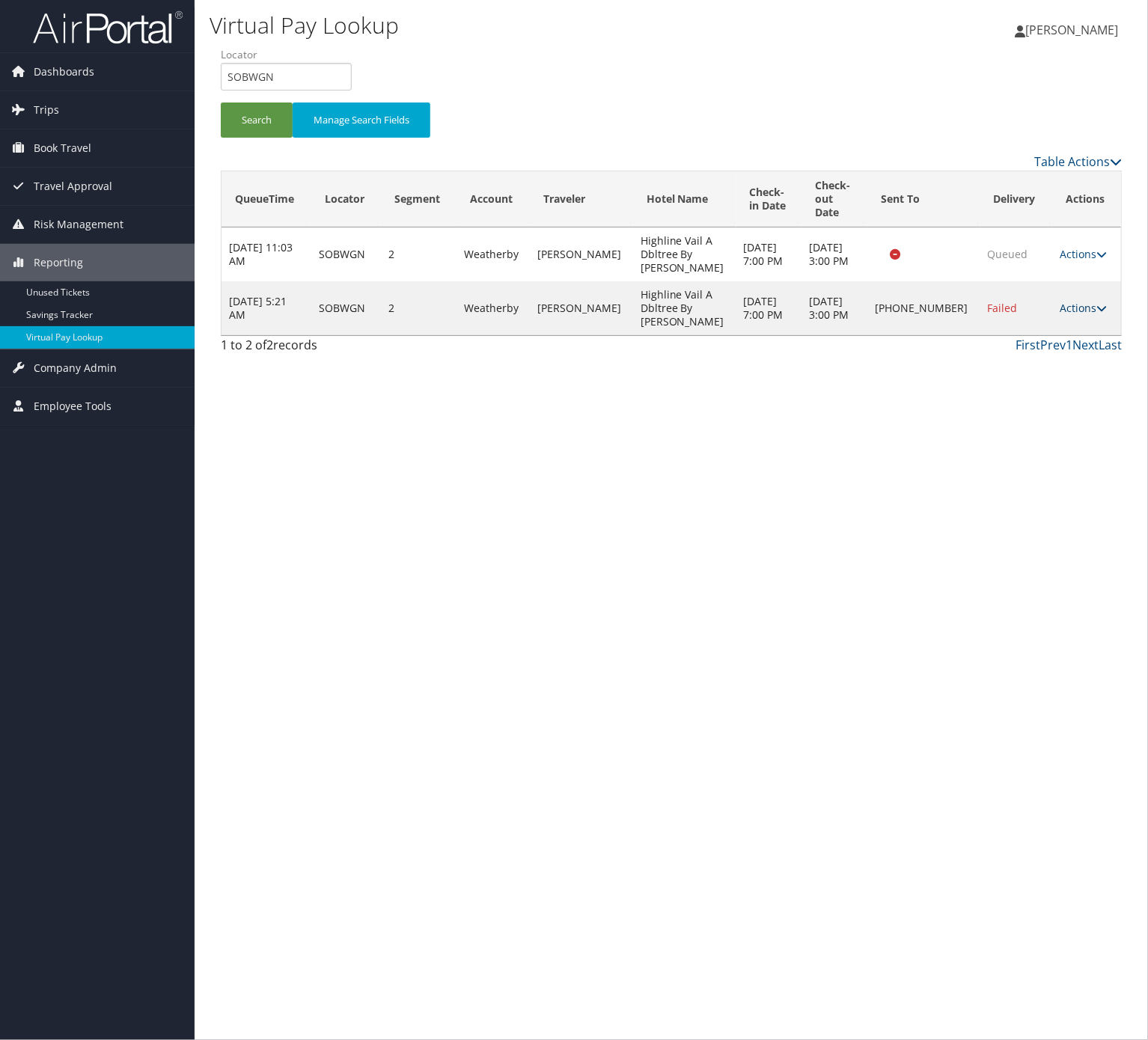
click at [1072, 301] on link "Actions" at bounding box center [1083, 308] width 47 height 14
click at [1037, 333] on link "Logs" at bounding box center [1030, 329] width 128 height 26
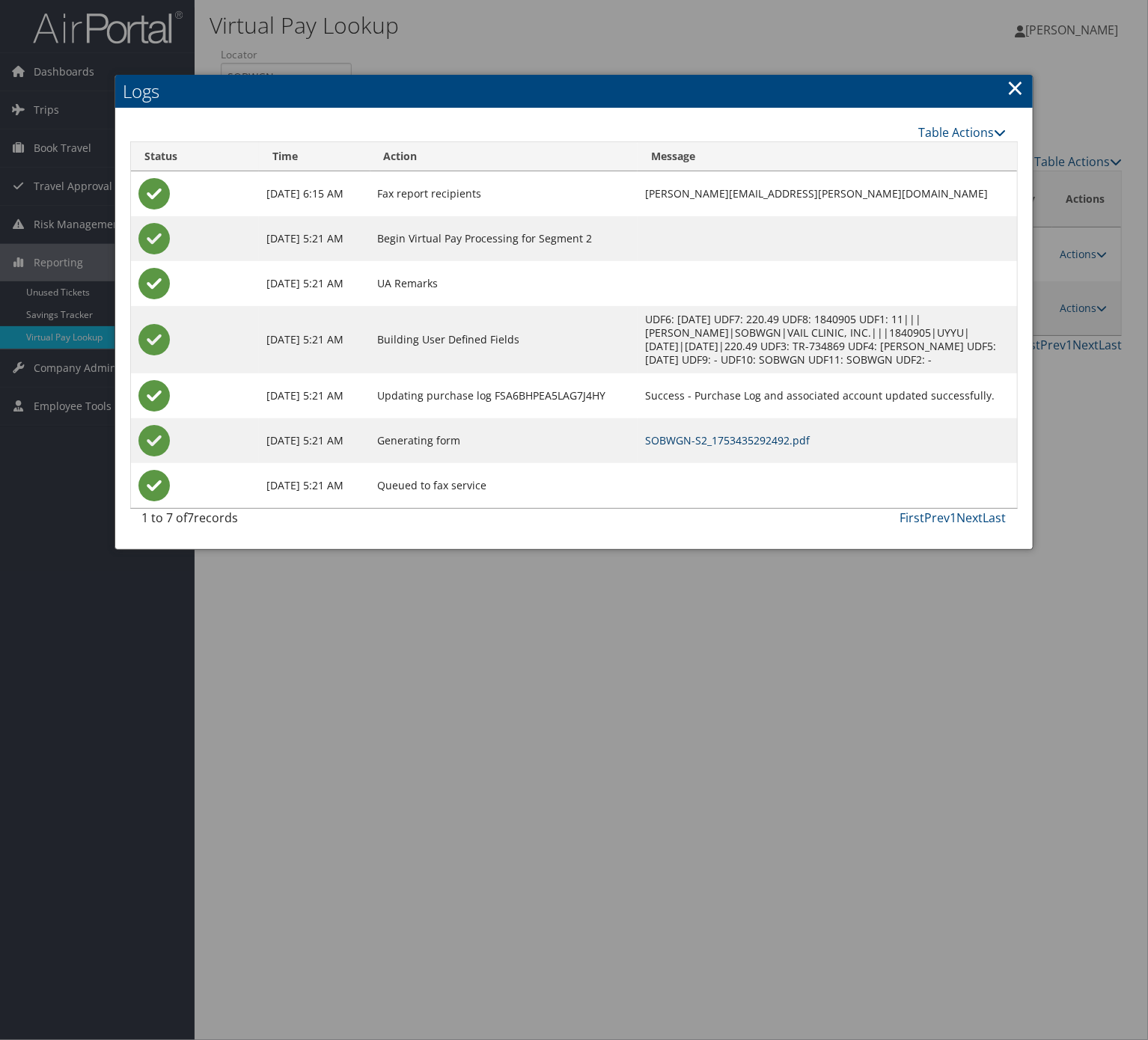
click at [783, 448] on link "SOBWGN-S2_1753435292492.pdf" at bounding box center [727, 439] width 165 height 14
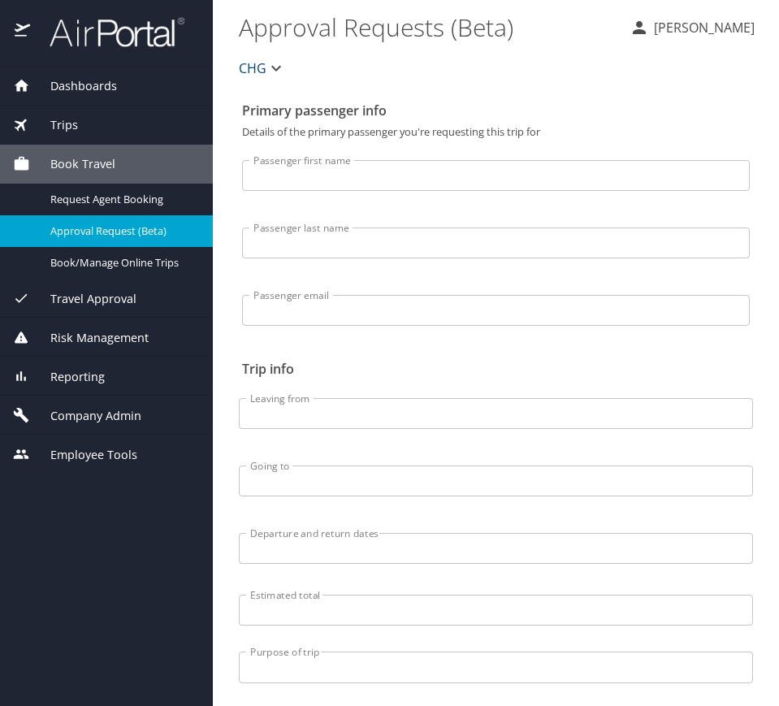
click at [84, 132] on div "Trips" at bounding box center [106, 125] width 187 height 18
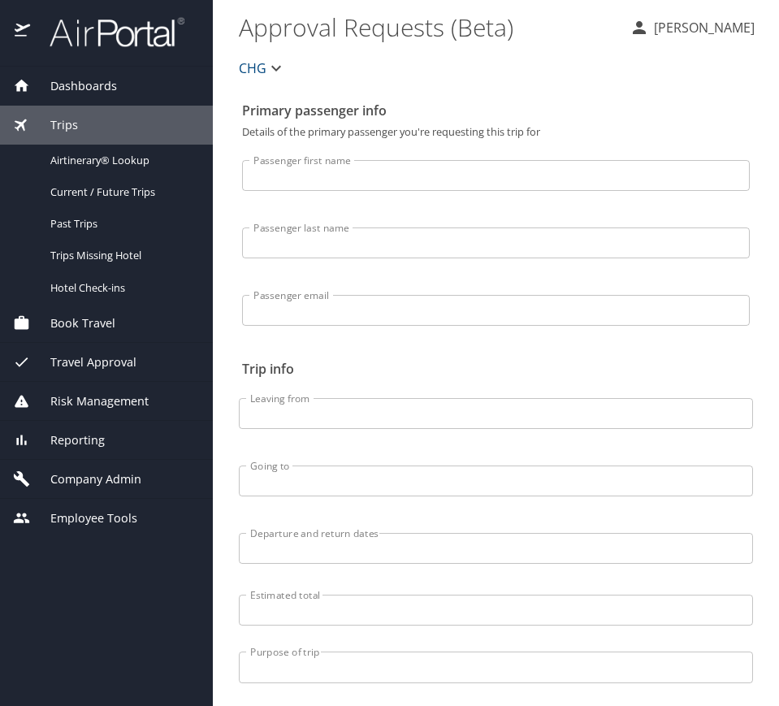
click at [91, 447] on span "Reporting" at bounding box center [67, 440] width 75 height 18
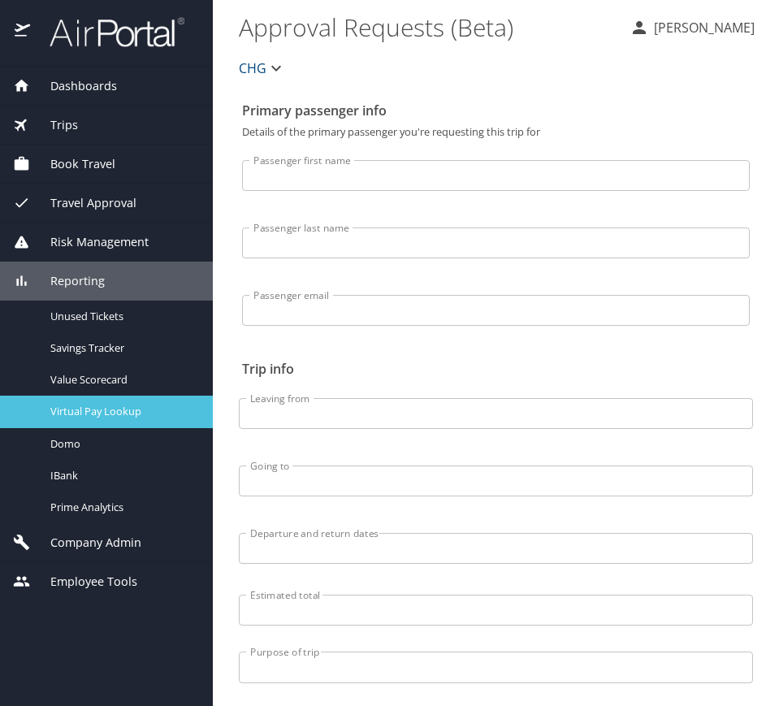
click at [122, 416] on span "Virtual Pay Lookup" at bounding box center [121, 411] width 143 height 15
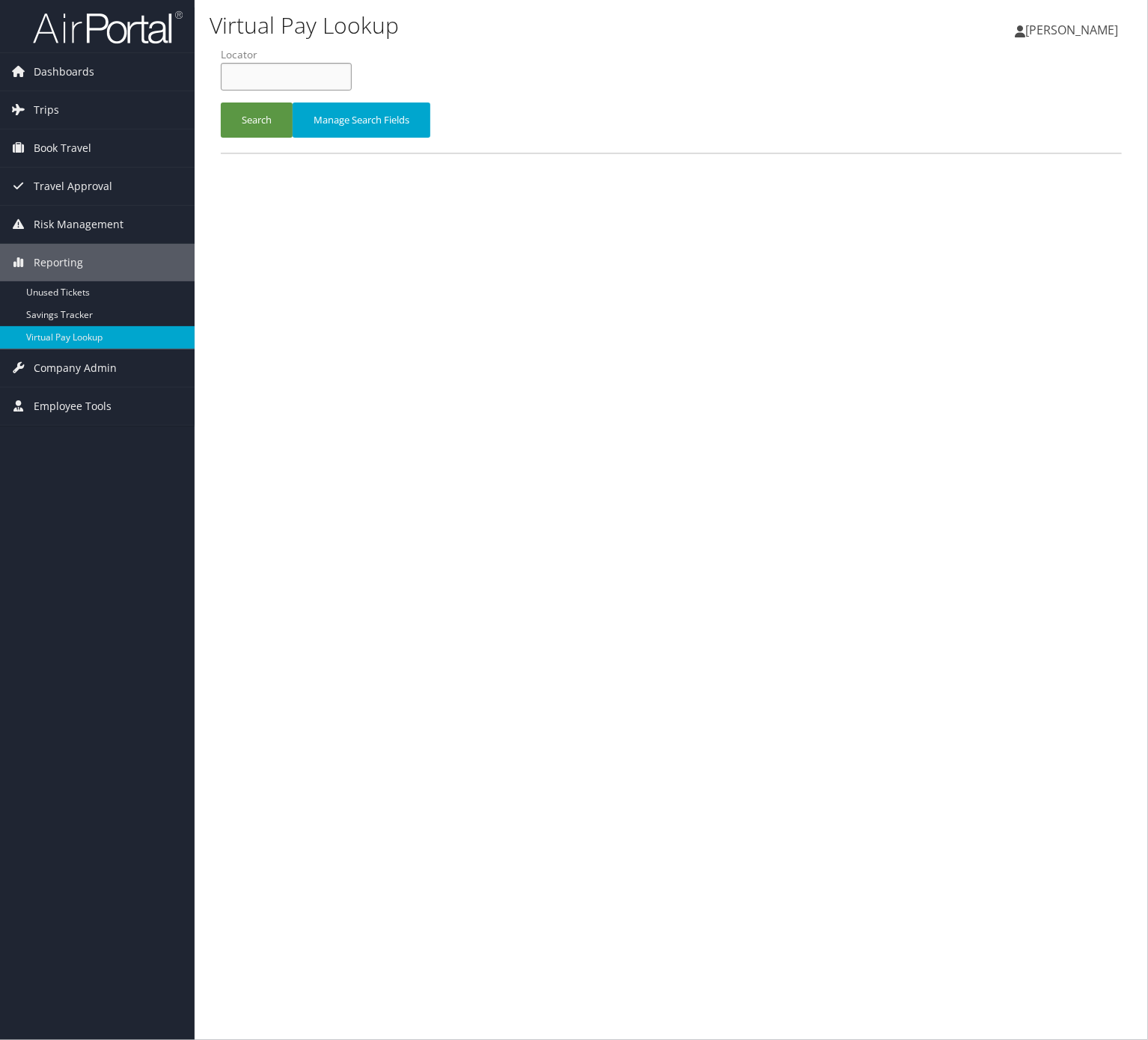
click at [296, 85] on input "text" at bounding box center [287, 76] width 131 height 28
paste input "QENZTS"
type input "QENZTS"
click at [248, 123] on button "Search" at bounding box center [257, 120] width 72 height 35
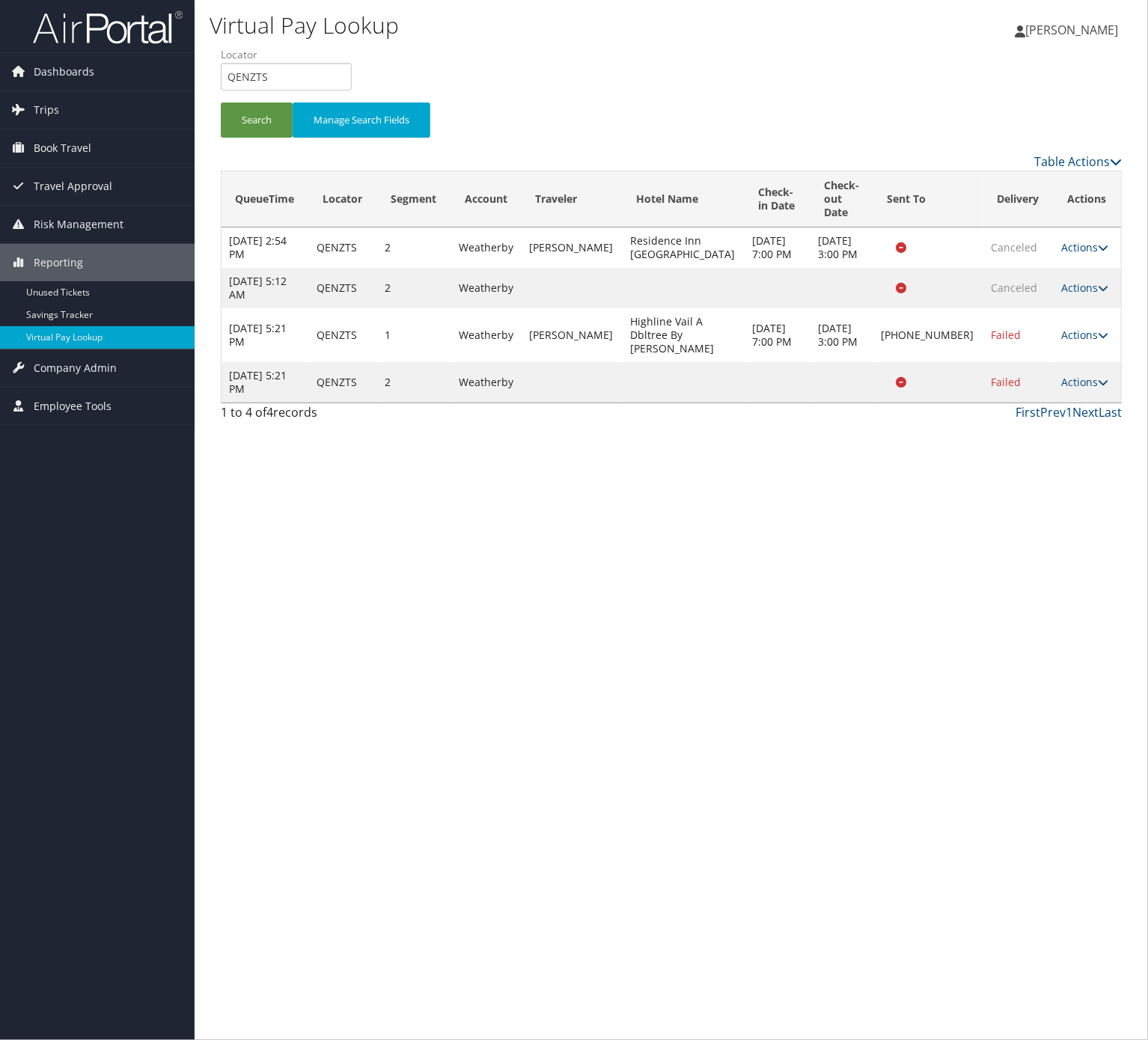
click at [1087, 310] on td "Actions Resend Logs Delivery Information View Itinerary" at bounding box center [1087, 335] width 67 height 53
click at [1086, 328] on link "Actions" at bounding box center [1084, 334] width 47 height 14
click at [1067, 361] on link "Logs" at bounding box center [1030, 369] width 128 height 26
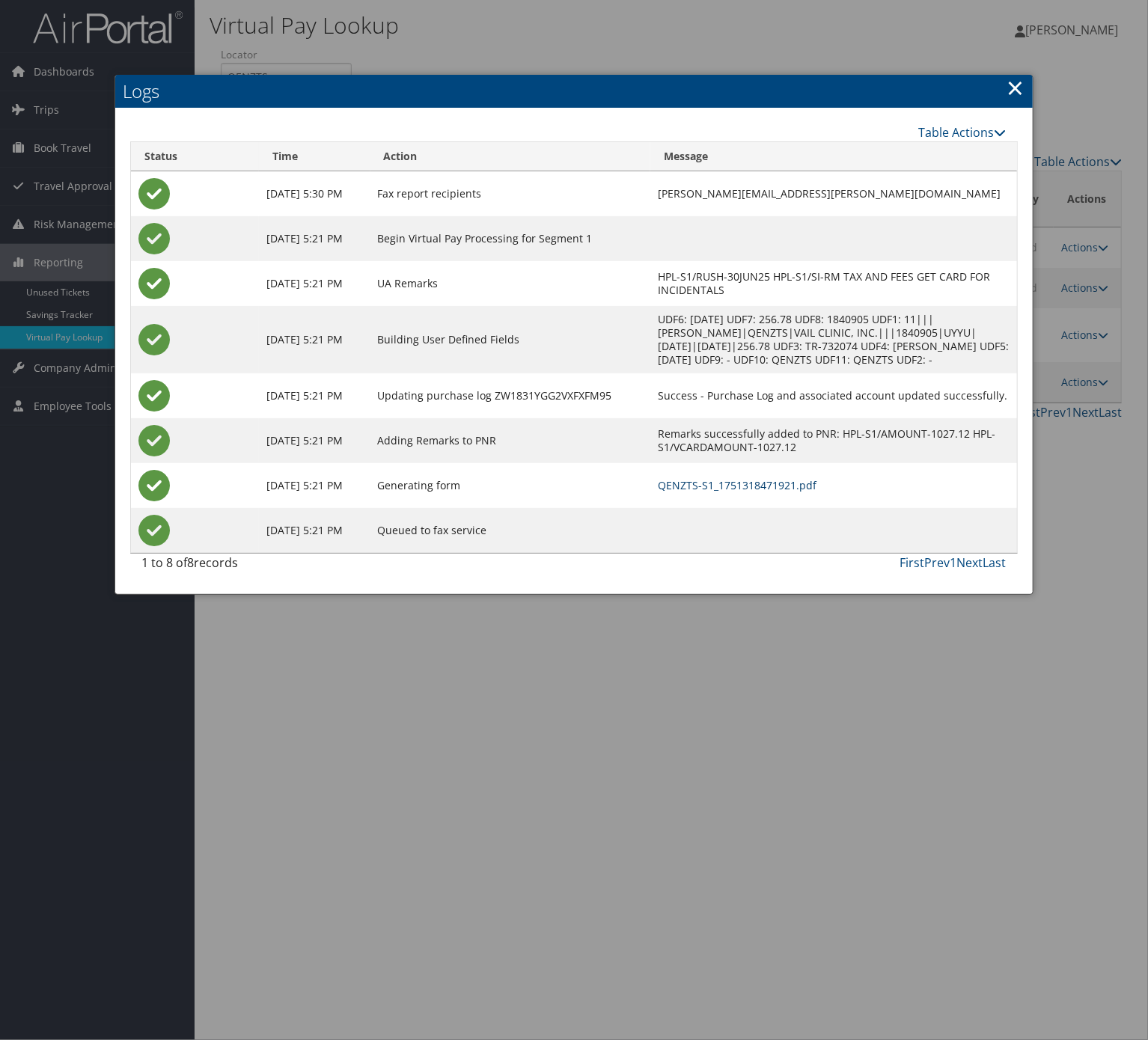
drag, startPoint x: 763, startPoint y: 493, endPoint x: 756, endPoint y: 500, distance: 9.9
click at [763, 492] on link "QENZTS-S1_1751318471921.pdf" at bounding box center [737, 485] width 158 height 14
